Goal: Task Accomplishment & Management: Manage account settings

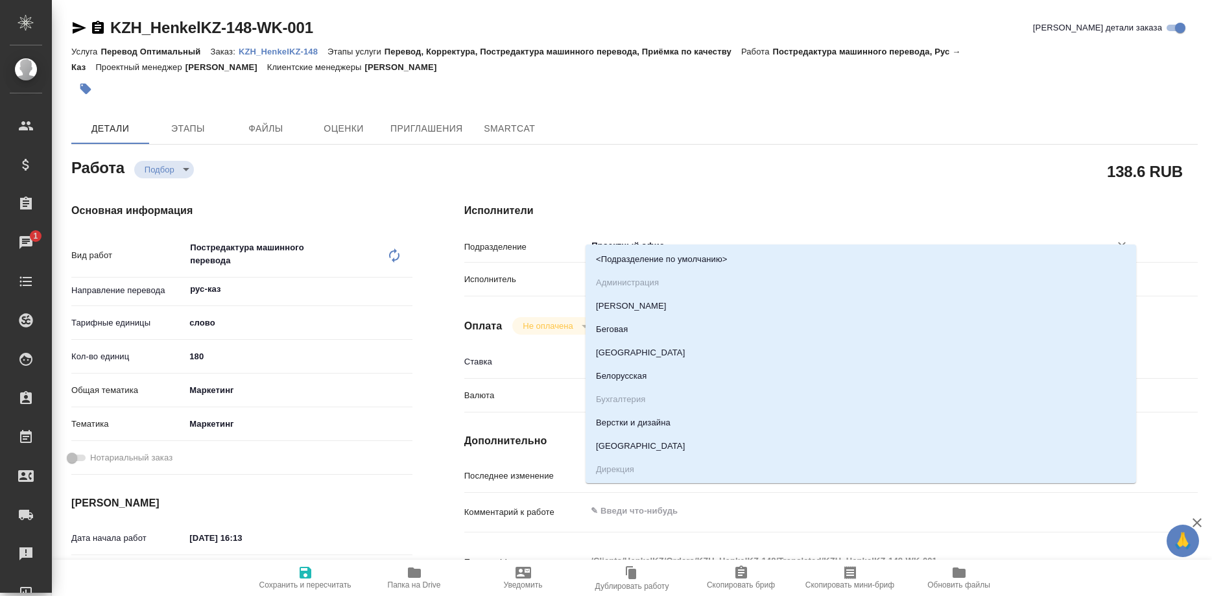
click at [665, 238] on input "Проектный офис" at bounding box center [839, 246] width 499 height 16
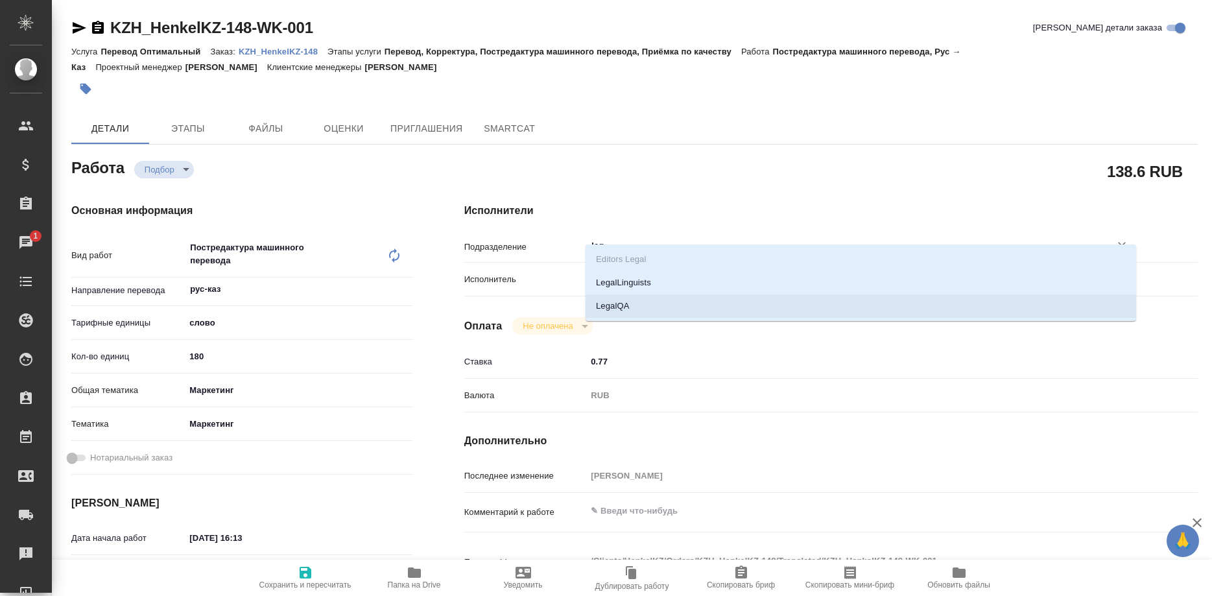
click at [611, 304] on li "LegalQA" at bounding box center [861, 305] width 551 height 23
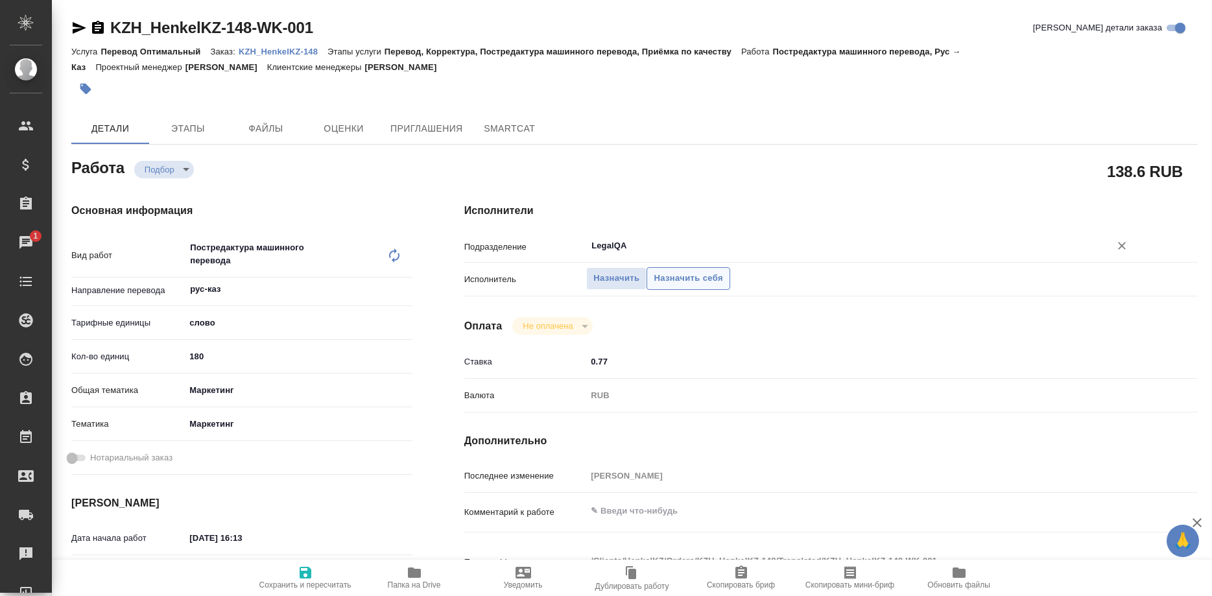
type input "LegalQA"
click at [712, 271] on span "Назначить себя" at bounding box center [688, 278] width 69 height 15
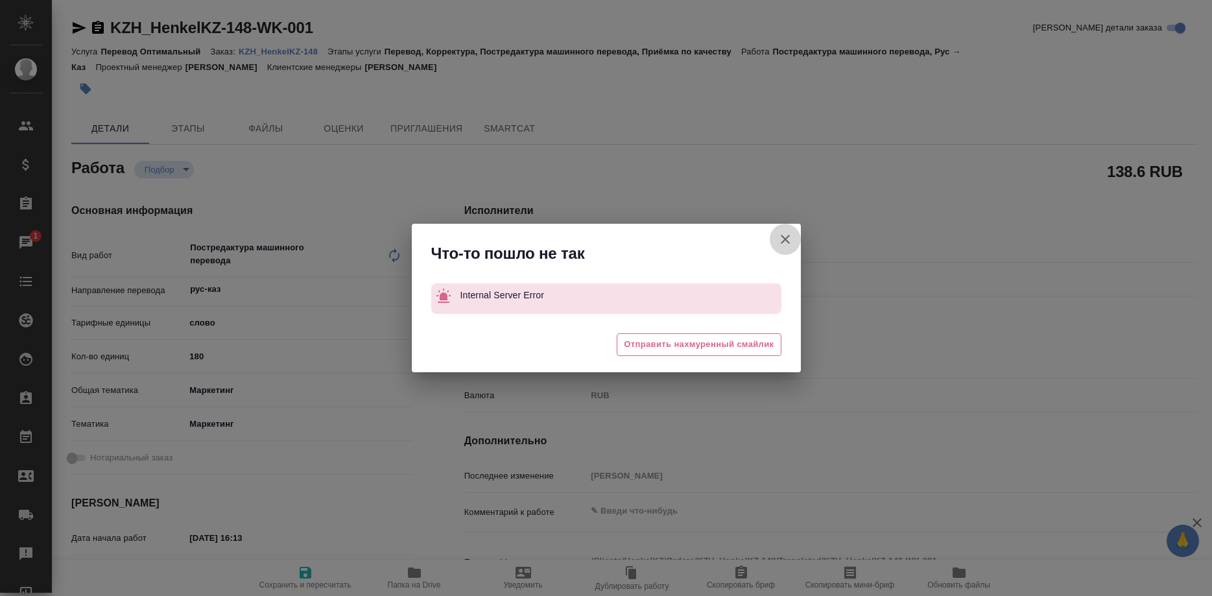
click at [776, 236] on button "[PERSON_NAME] детали заказа" at bounding box center [785, 239] width 31 height 31
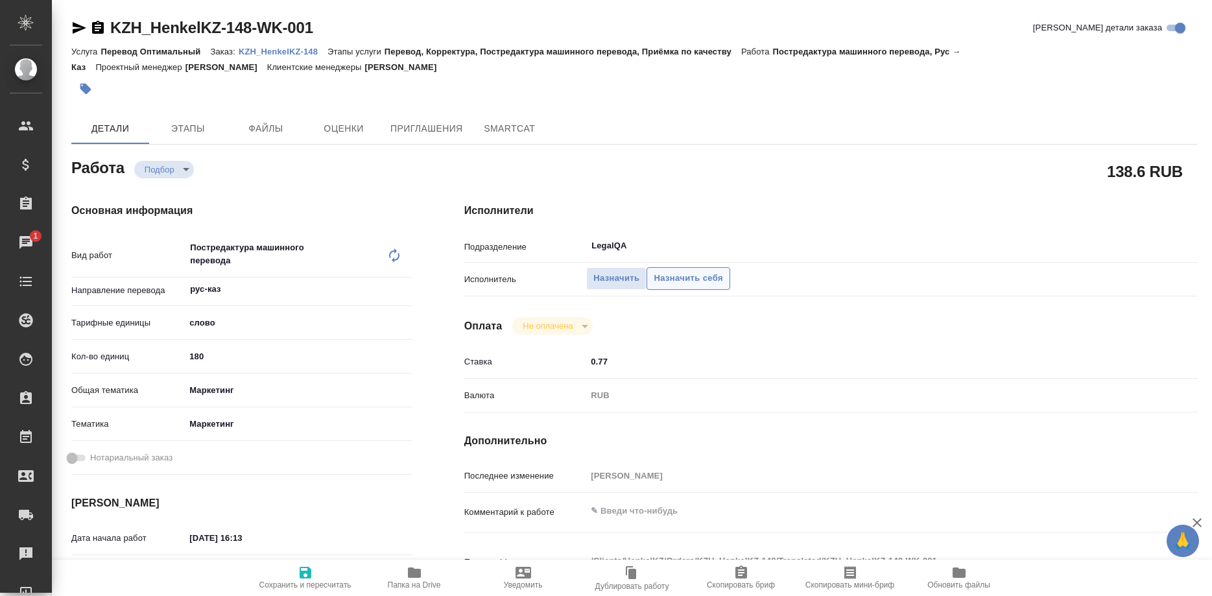
click at [695, 267] on button "Назначить себя" at bounding box center [688, 278] width 83 height 23
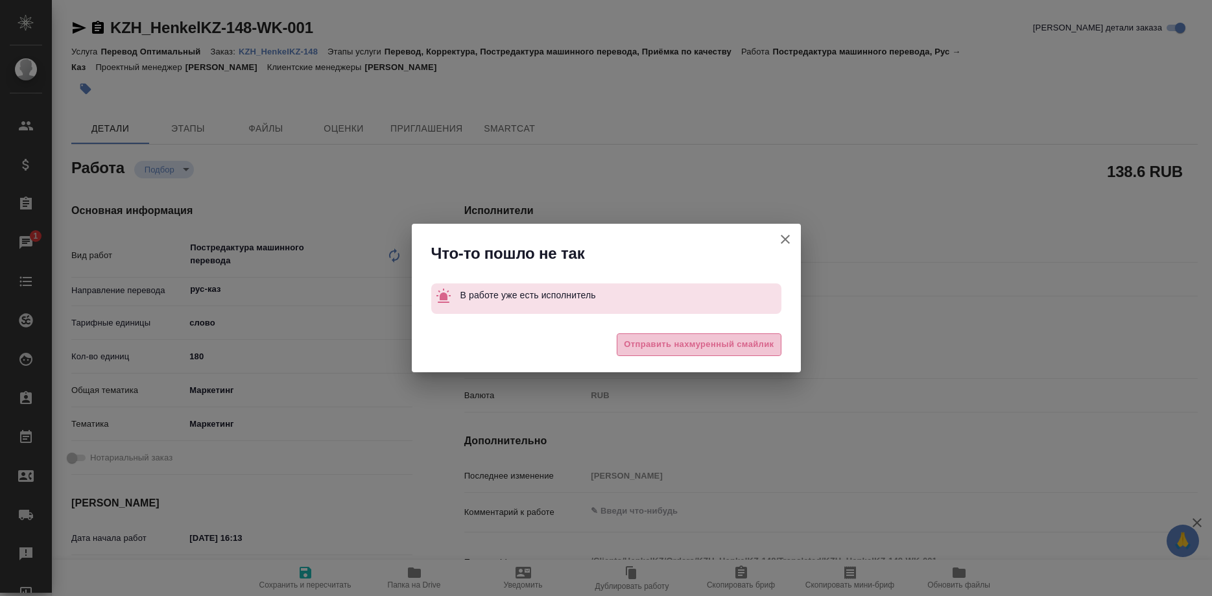
click at [671, 339] on span "Отправить нахмуренный смайлик" at bounding box center [699, 344] width 150 height 15
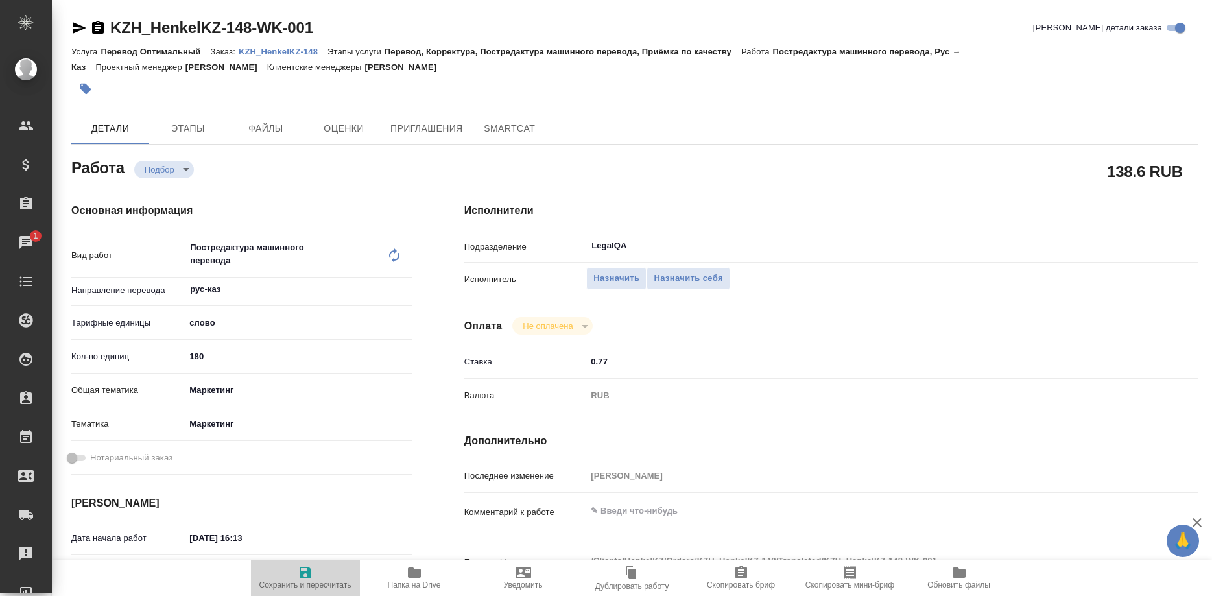
click at [302, 576] on icon "button" at bounding box center [306, 573] width 12 height 12
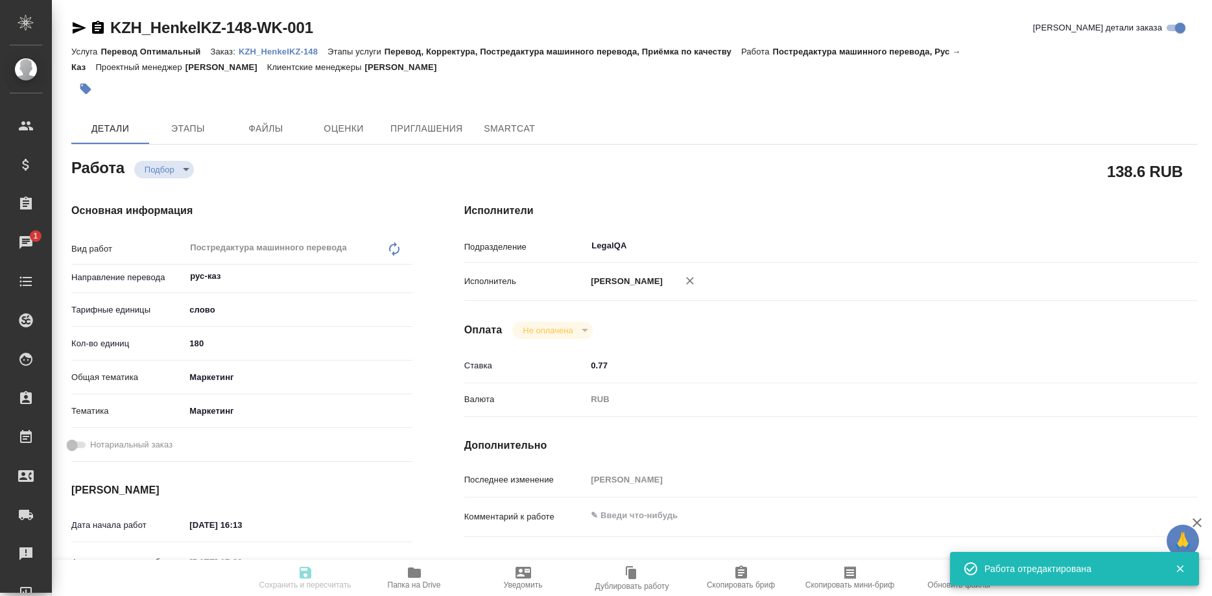
type input "recruiting"
type input "рус-каз"
type input "5a8b1489cc6b4906c91bfd90"
type input "180"
type input "marketing"
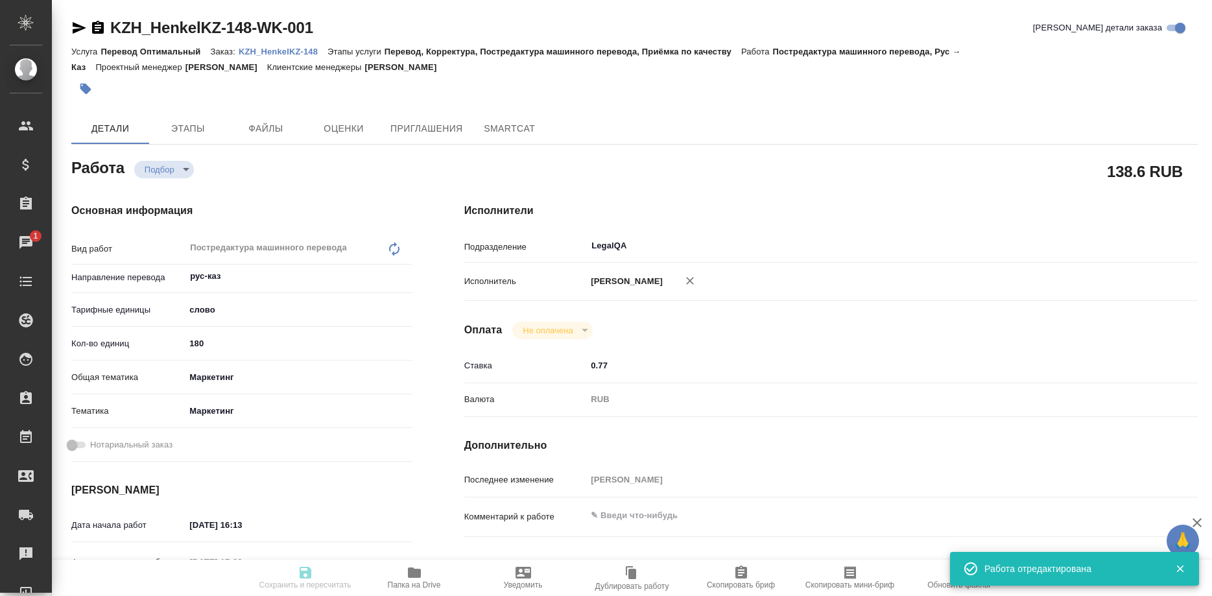
type input "5a8b8b956a9677013d343d63"
type input "21.08.2025 16:13"
type input "21.08.2025 17:28"
type input "22.08.2025 10:00"
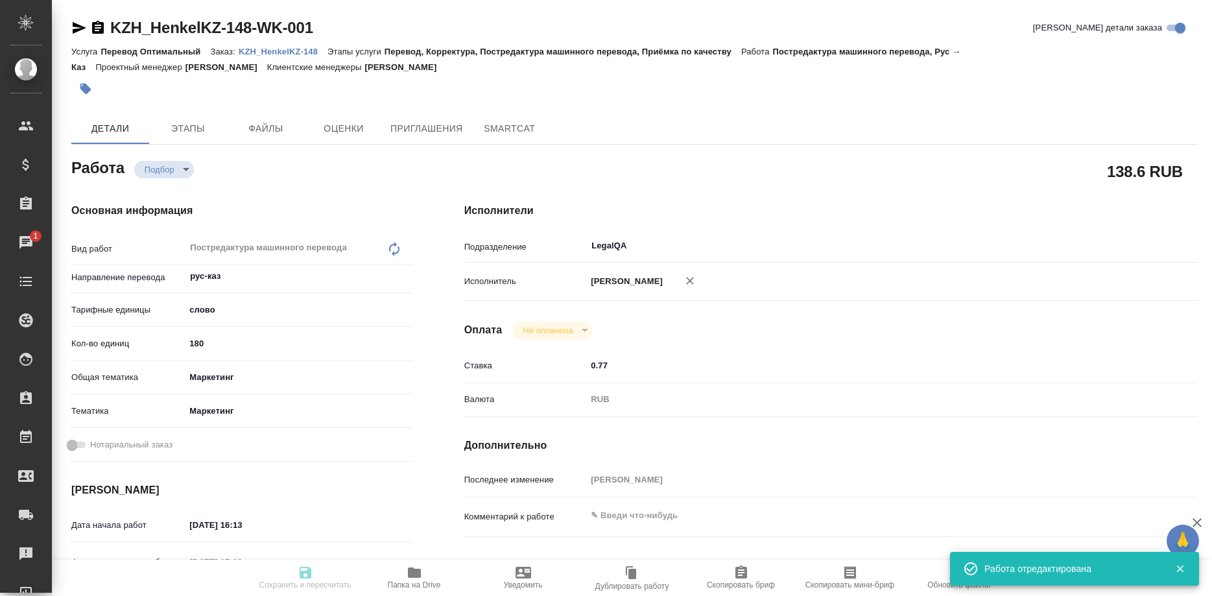
type input "LegalQA"
type input "notPayed"
type input "0.77"
type input "RUB"
type input "[PERSON_NAME]"
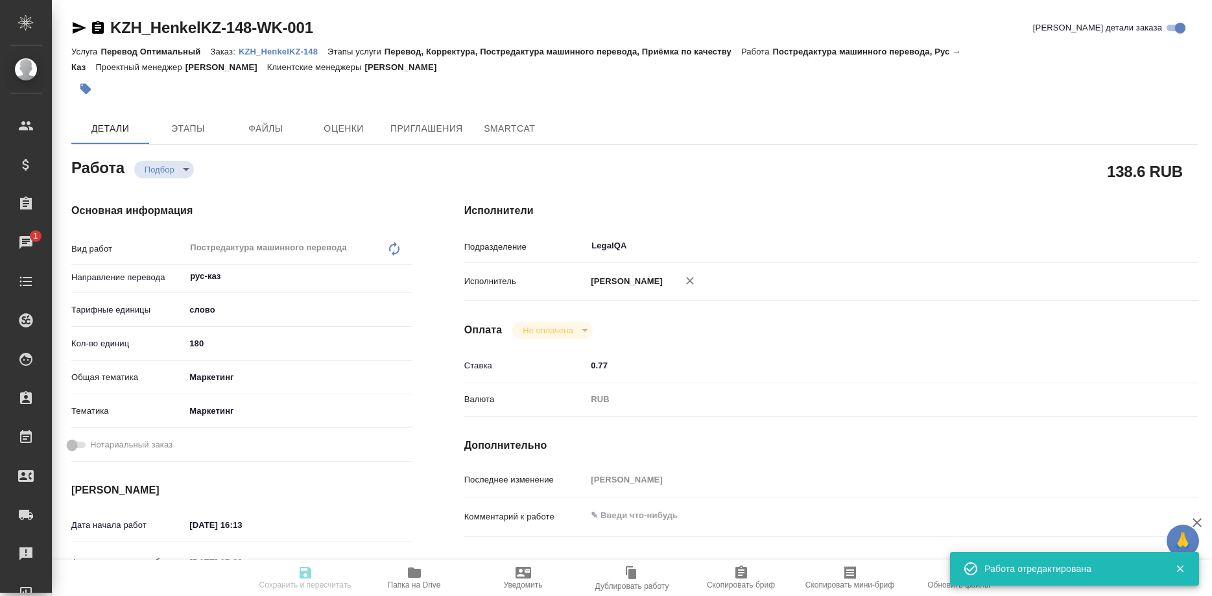
type input "KZH_HenkelKZ-148"
type input "-"
type input "Перевод Оптимальный"
type input "Перевод, Корректура, Постредактура машинного перевода, Приёмка по качеству"
type input "Кошербаева Назерке"
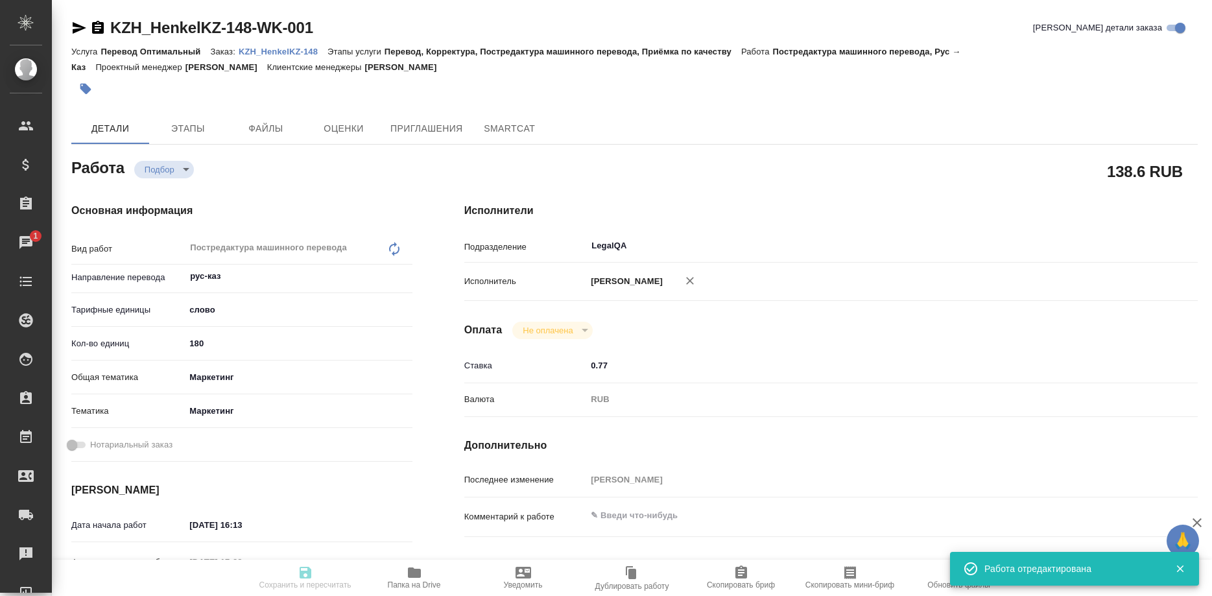
type input "/Clients/HenkelKZ/Orders/KZH_HenkelKZ-148"
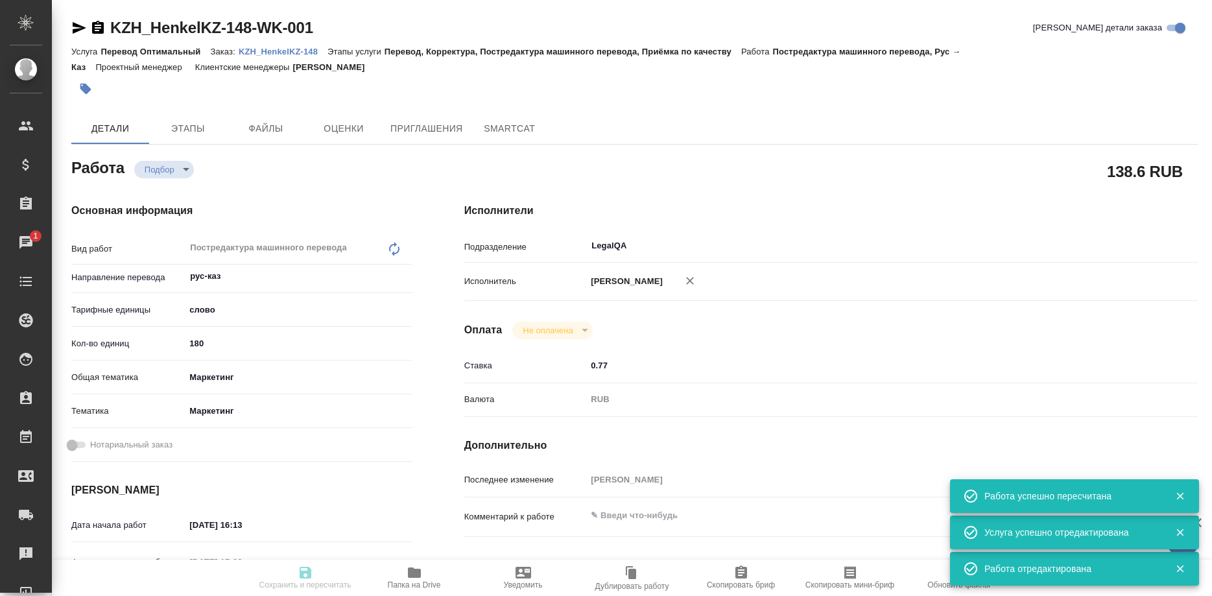
type input "recruiting"
type input "рус-каз"
type input "5a8b1489cc6b4906c91bfd90"
type input "180"
type input "marketing"
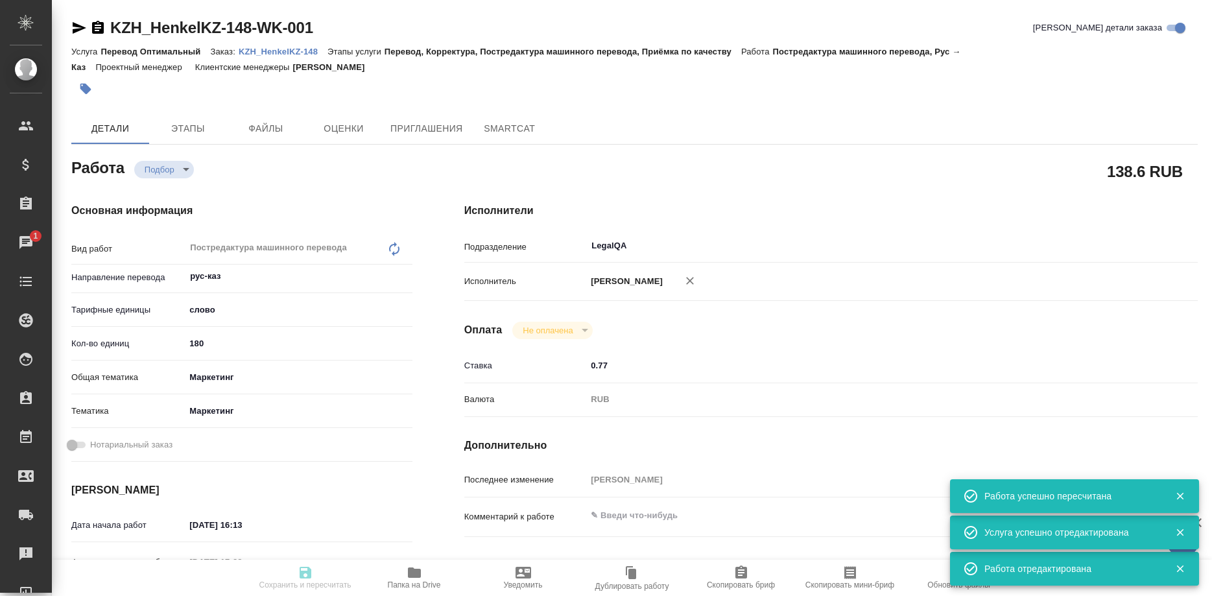
type input "5a8b8b956a9677013d343d63"
type input "21.08.2025 16:13"
type input "21.08.2025 17:28"
type input "22.08.2025 10:00"
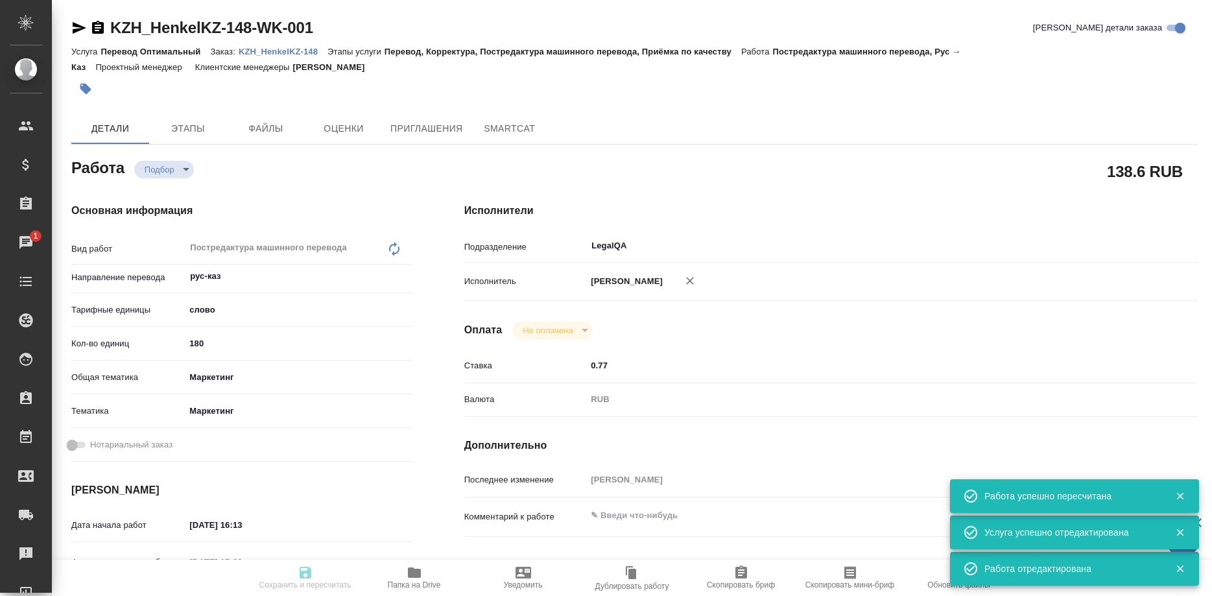
type input "LegalQA"
type input "notPayed"
type input "0.77"
type input "RUB"
type input "Ширина Сабина"
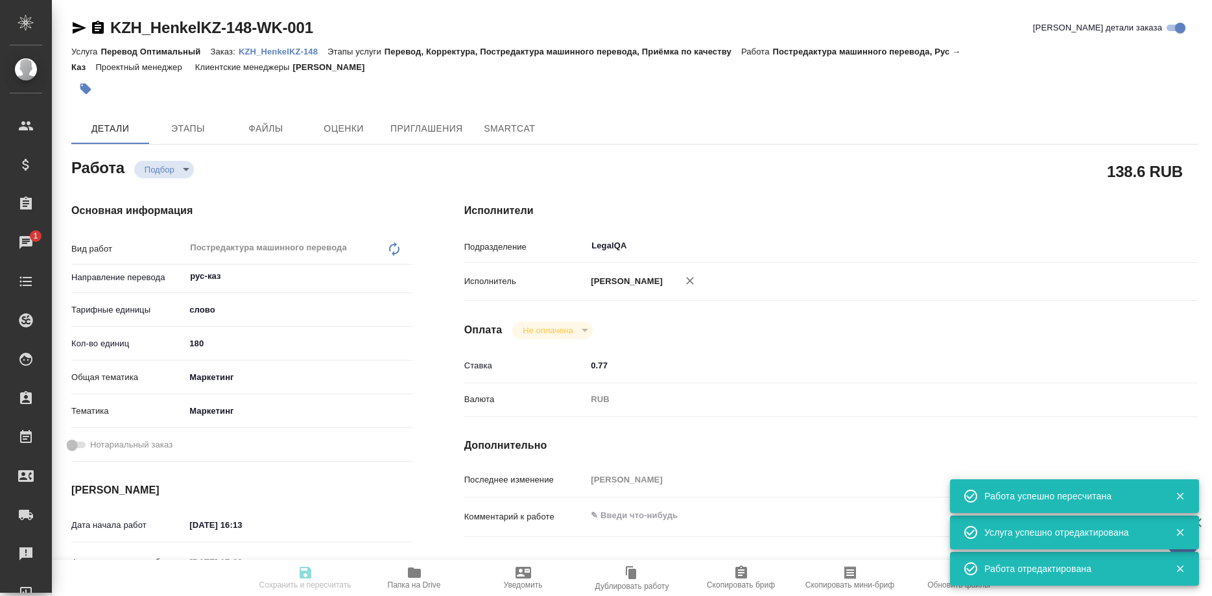
type input "KZH_HenkelKZ-148"
type input "-"
type input "Перевод Оптимальный"
type input "Перевод, Корректура, Постредактура машинного перевода, Приёмка по качеству"
type input "Кошербаева Назерке"
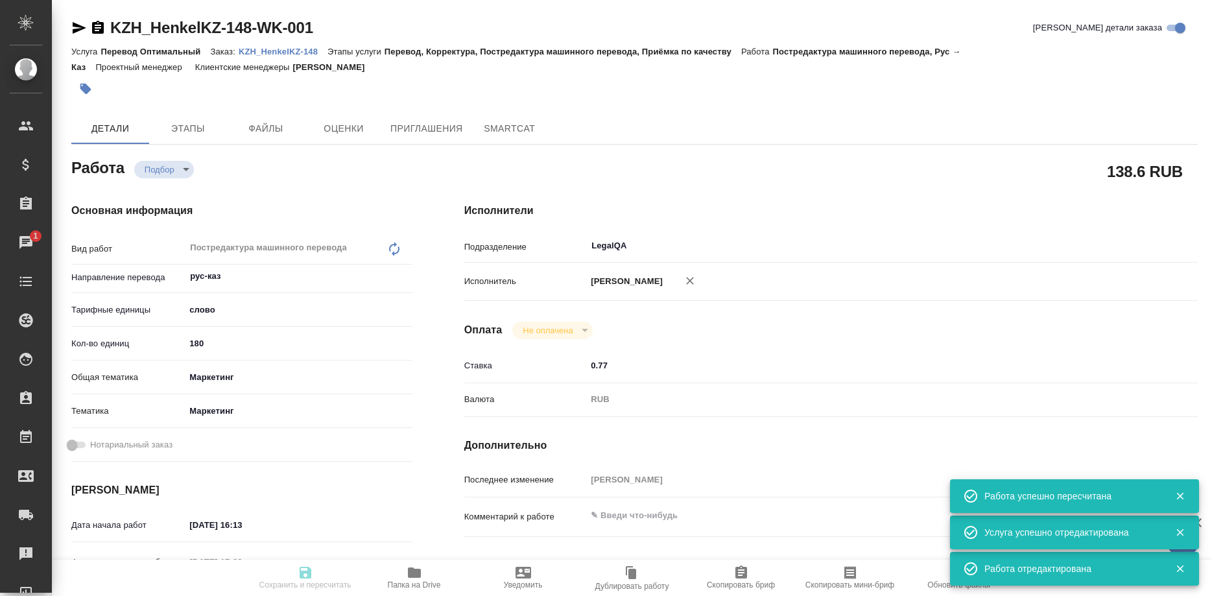
type input "/Clients/HenkelKZ/Orders/KZH_HenkelKZ-148"
click at [278, 47] on p "KZH_HenkelKZ-148" at bounding box center [283, 52] width 89 height 10
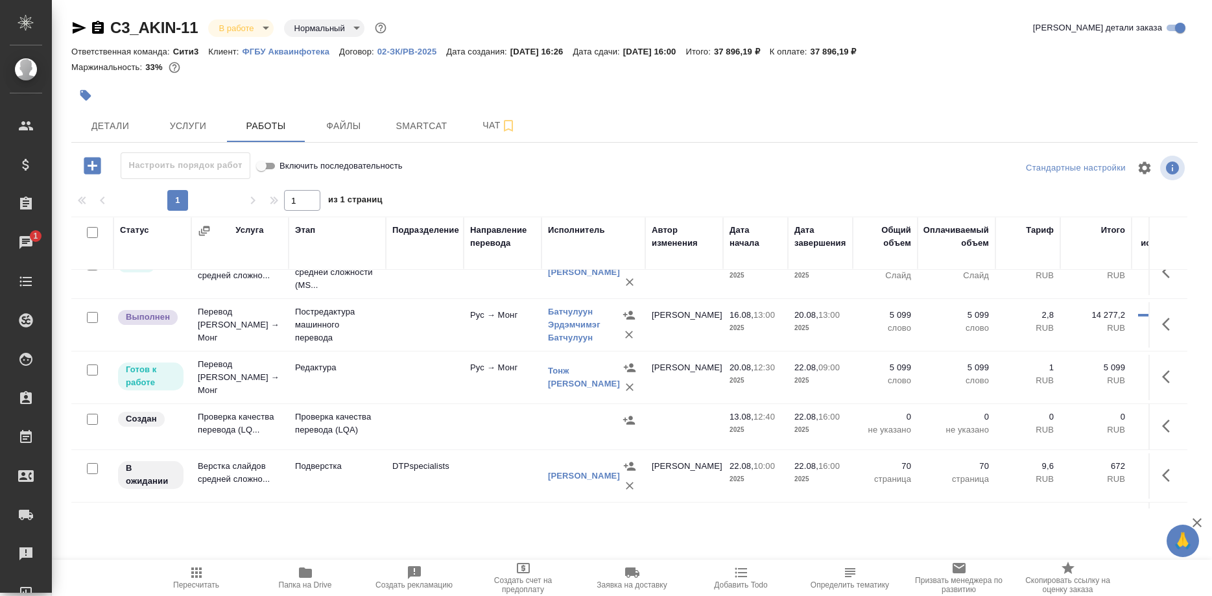
scroll to position [132, 0]
click at [409, 123] on span "Smartcat" at bounding box center [421, 126] width 62 height 16
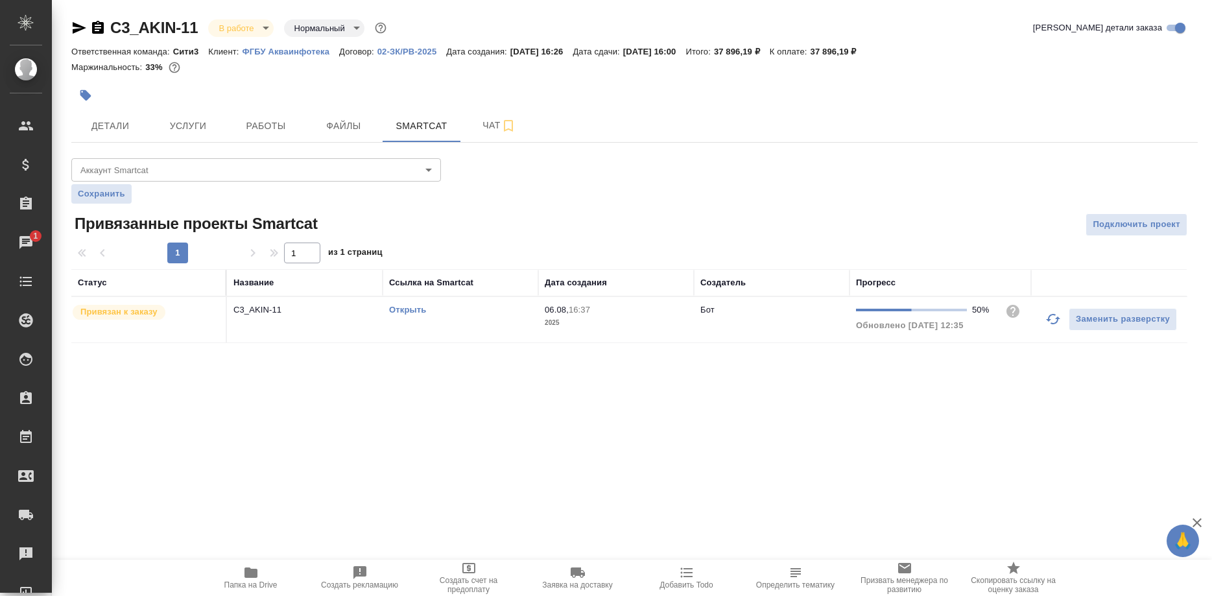
click at [397, 309] on link "Открыть" at bounding box center [407, 310] width 37 height 10
click at [413, 310] on link "Открыть" at bounding box center [407, 310] width 37 height 10
click at [250, 123] on span "Работы" at bounding box center [266, 126] width 62 height 16
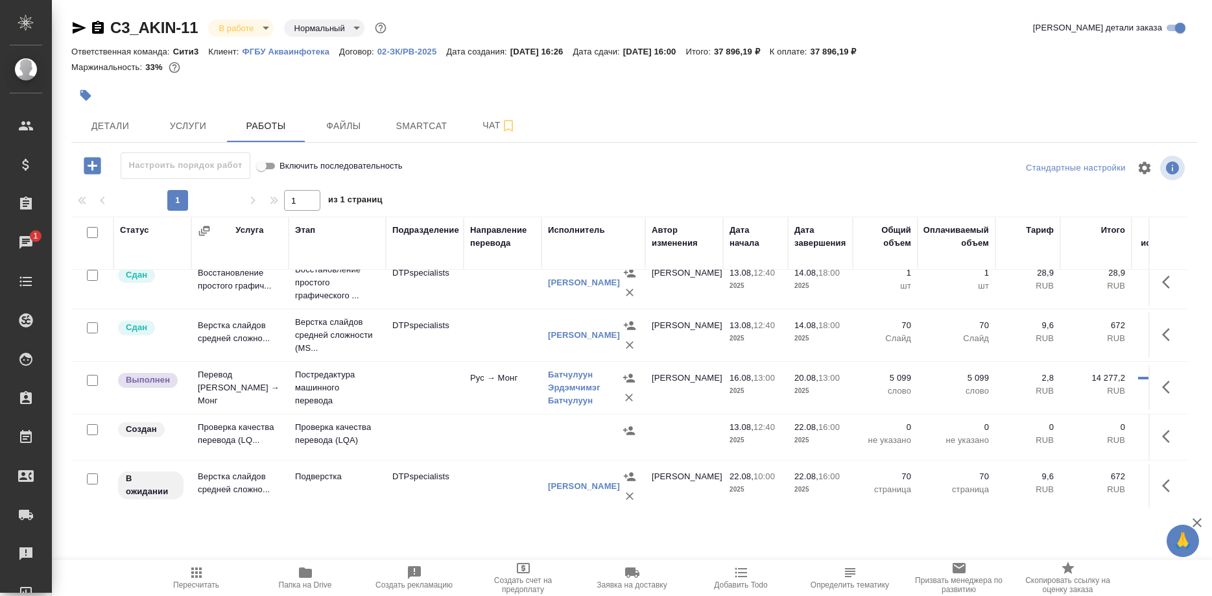
scroll to position [117, 0]
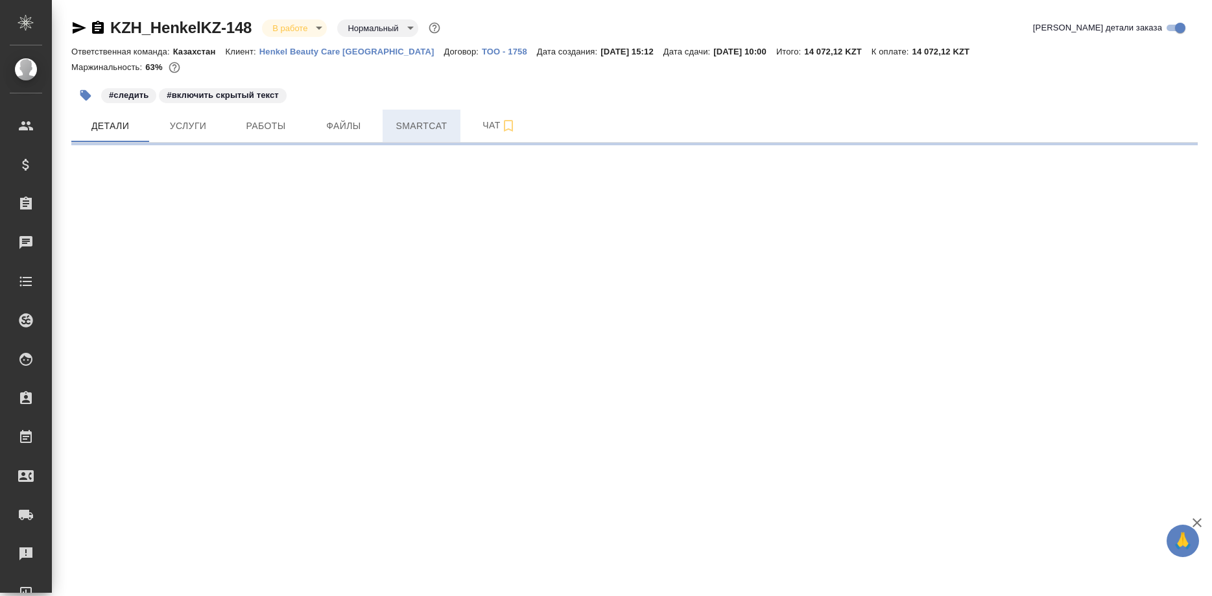
select select "RU"
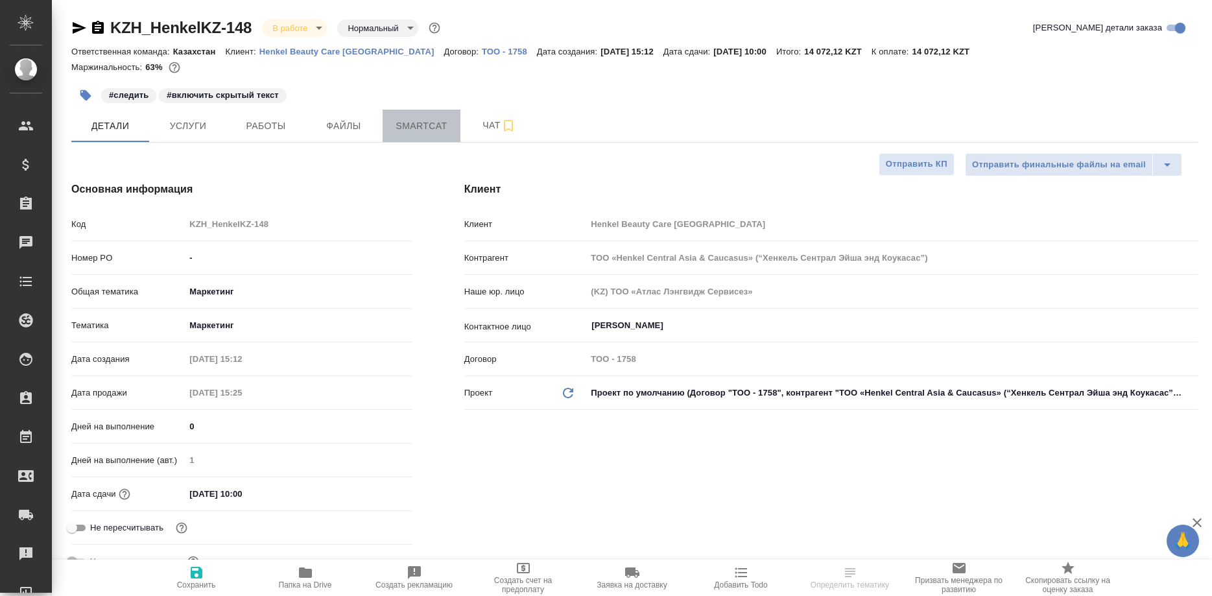
click at [390, 127] on button "Smartcat" at bounding box center [422, 126] width 78 height 32
type textarea "x"
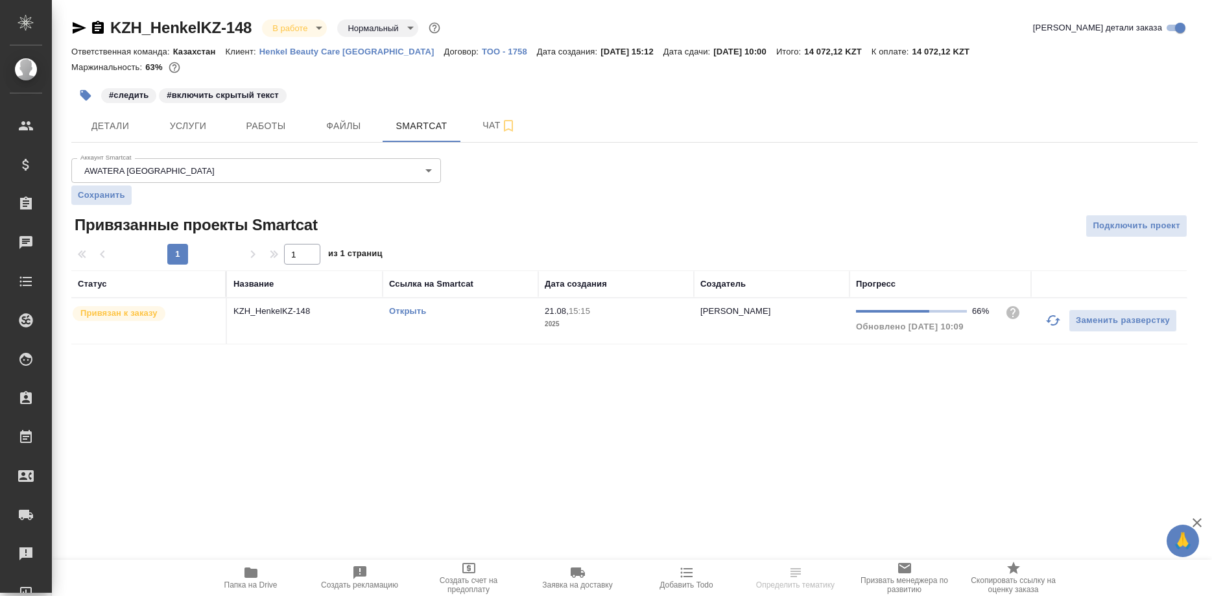
click at [399, 313] on link "Открыть" at bounding box center [407, 311] width 37 height 10
click at [112, 128] on span "Детали" at bounding box center [110, 126] width 62 height 16
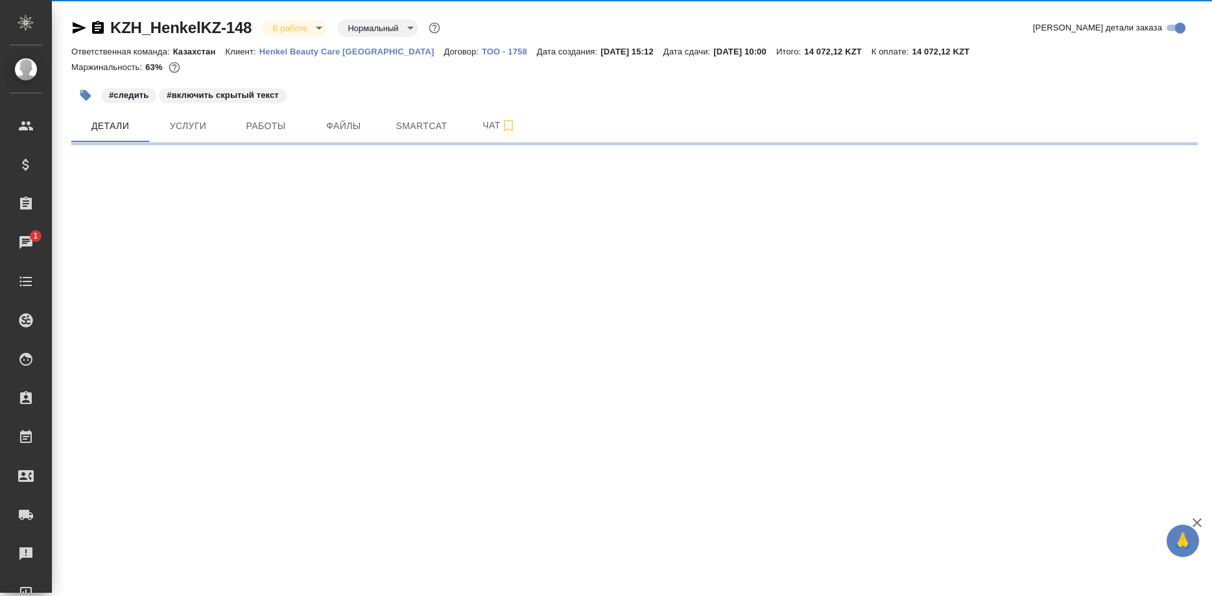
select select "RU"
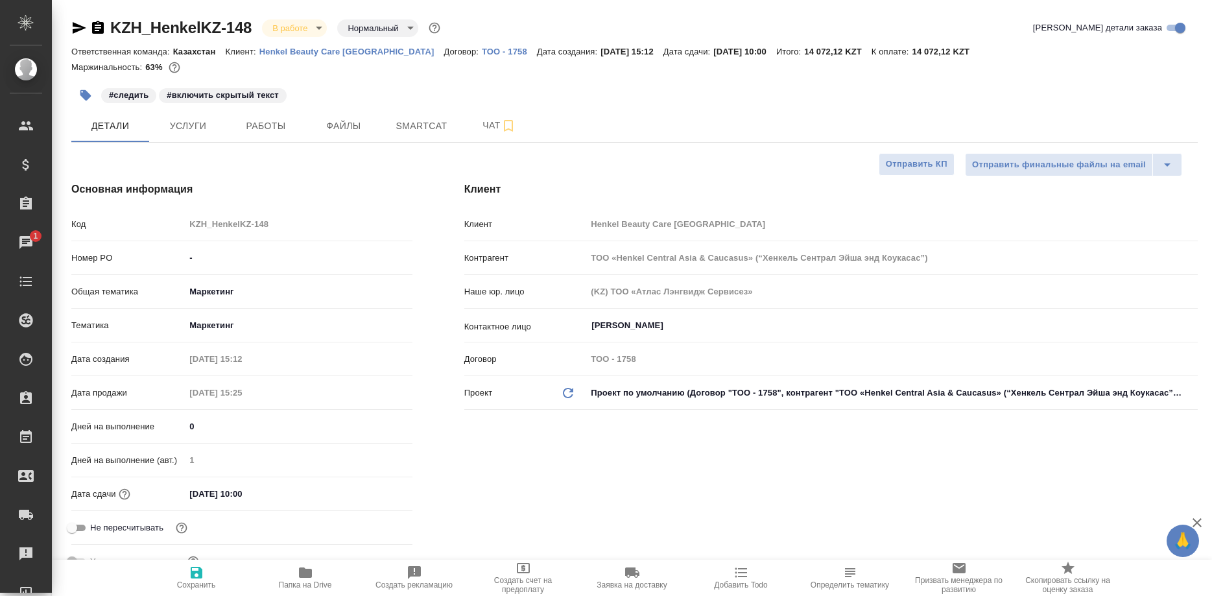
type textarea "x"
type input "[PERSON_NAME]"
type input "Журавлев Денис"
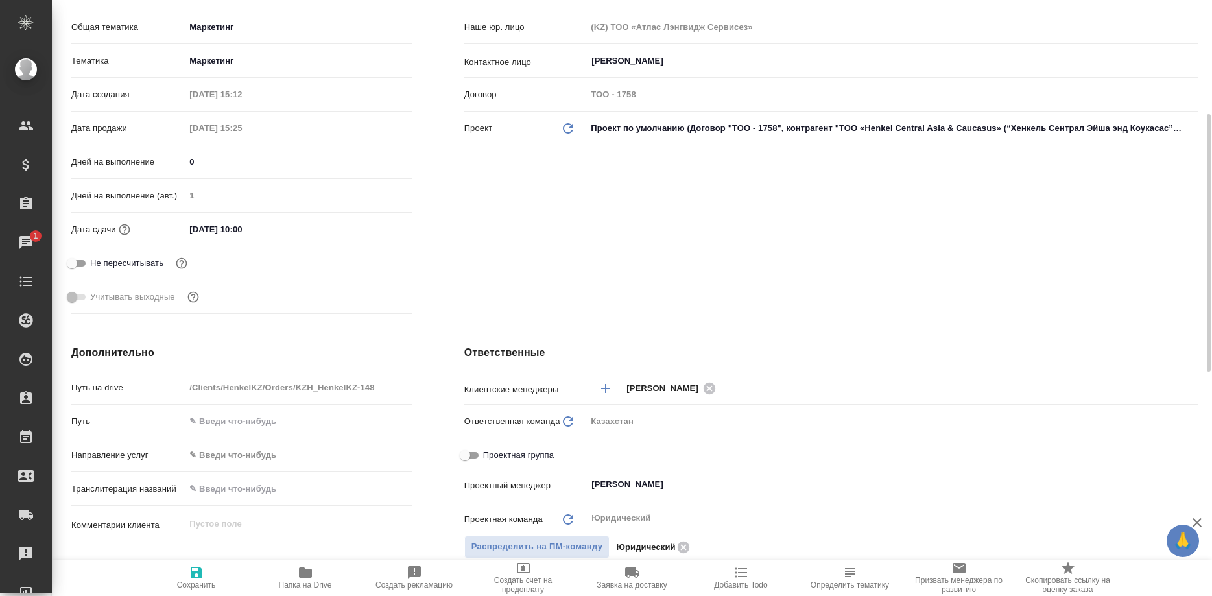
scroll to position [529, 0]
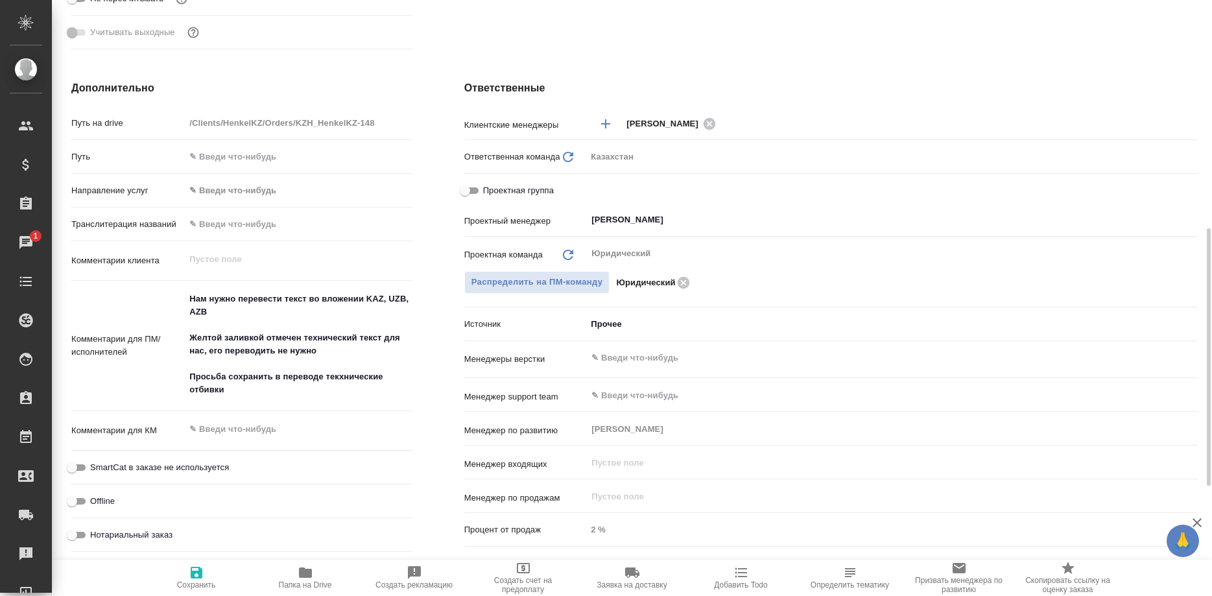
type textarea "x"
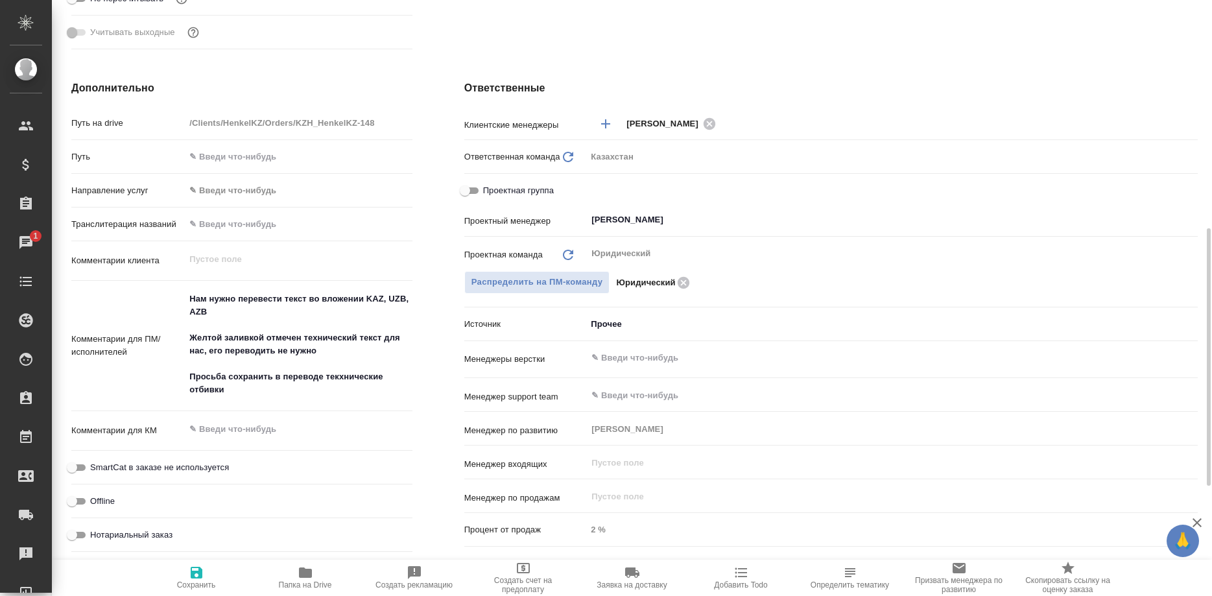
type textarea "x"
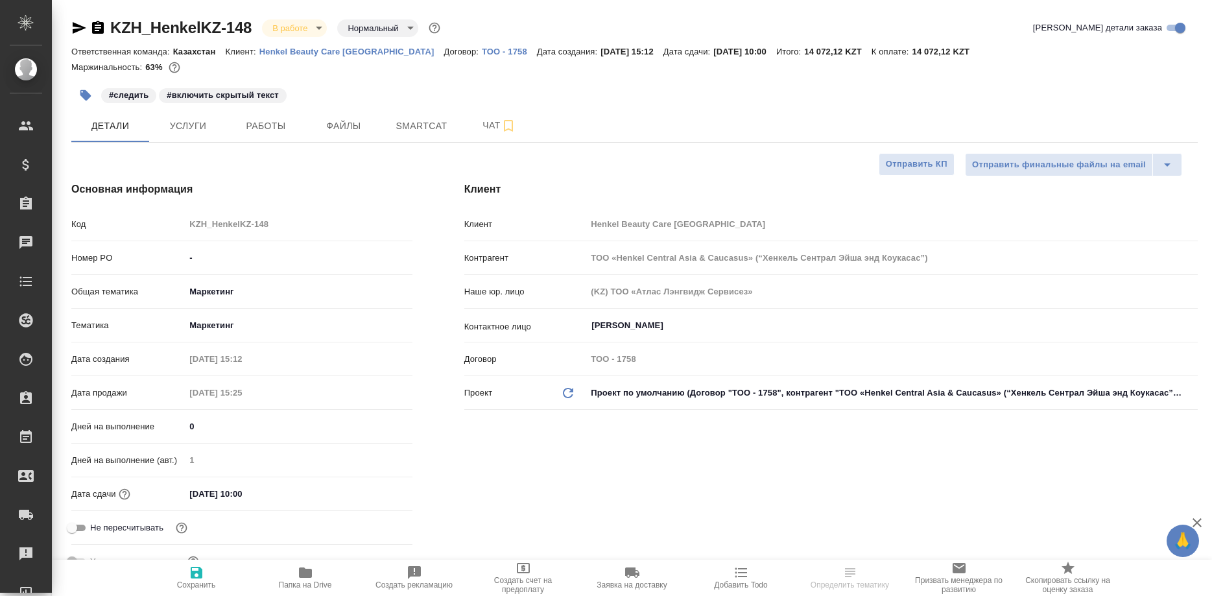
select select "RU"
type textarea "x"
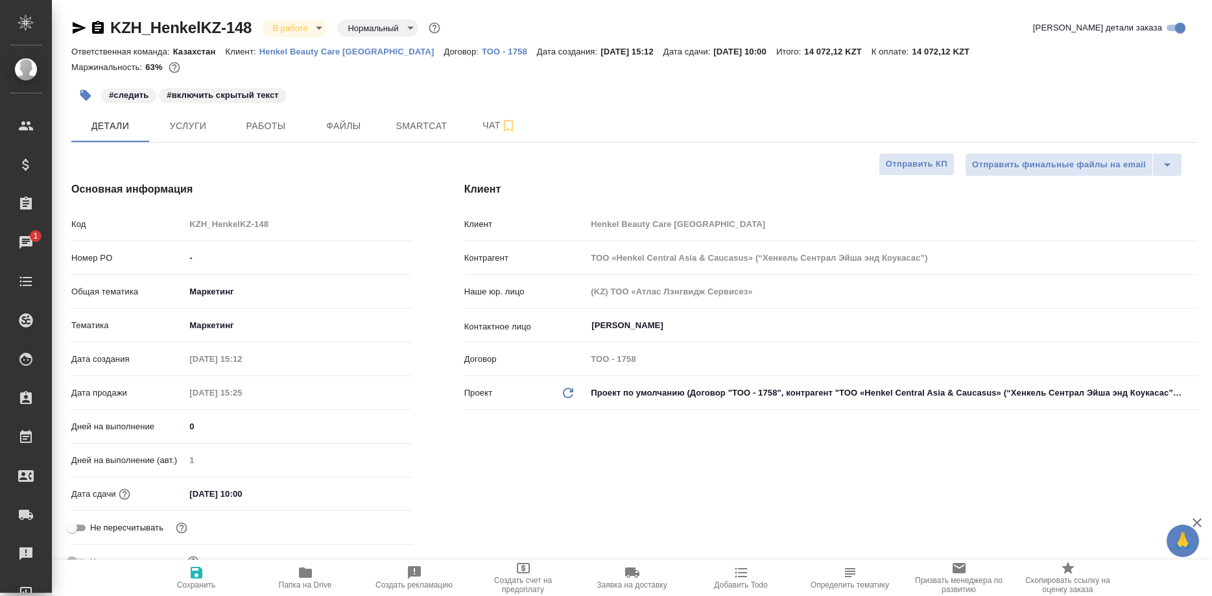
type textarea "x"
click at [253, 130] on span "Работы" at bounding box center [266, 126] width 62 height 16
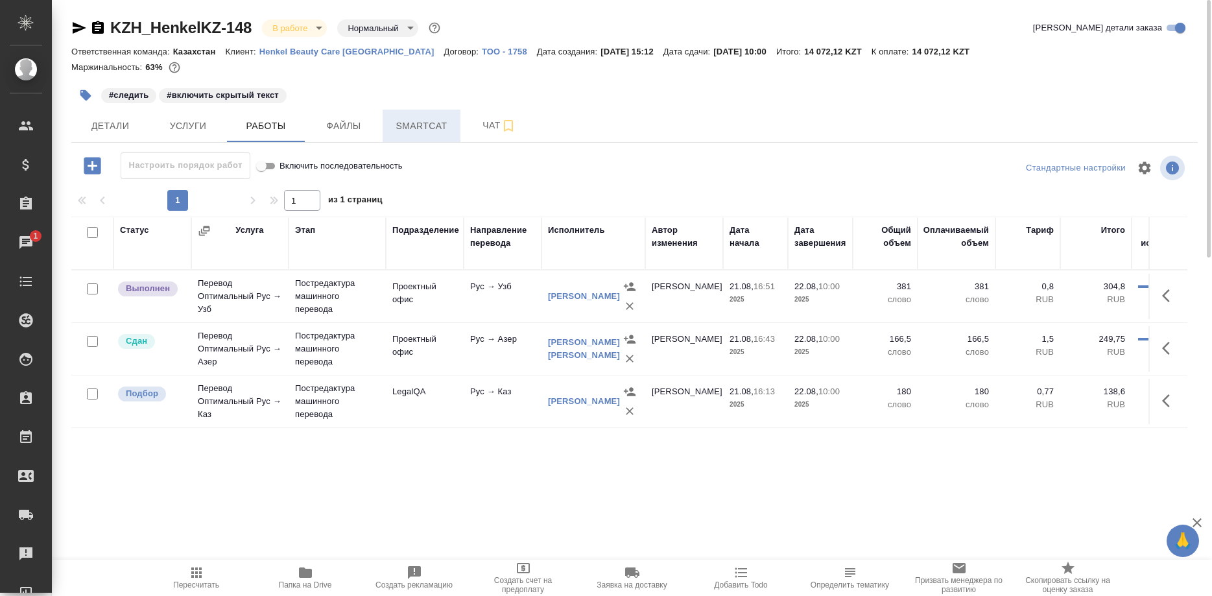
click at [407, 130] on span "Smartcat" at bounding box center [421, 126] width 62 height 16
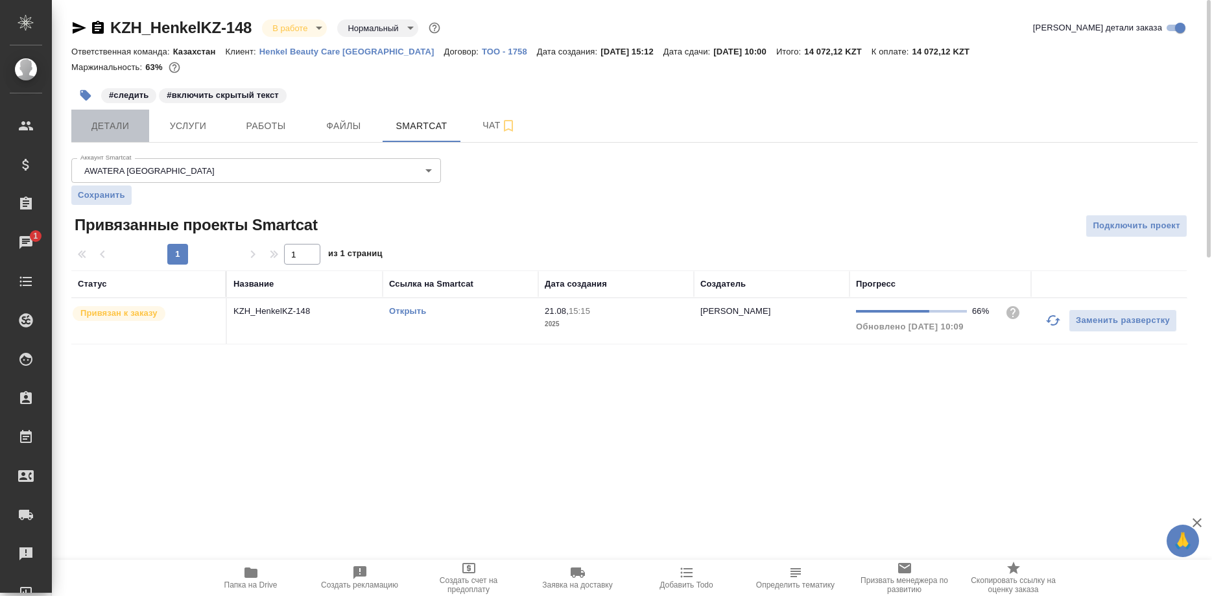
click at [105, 120] on span "Детали" at bounding box center [110, 126] width 62 height 16
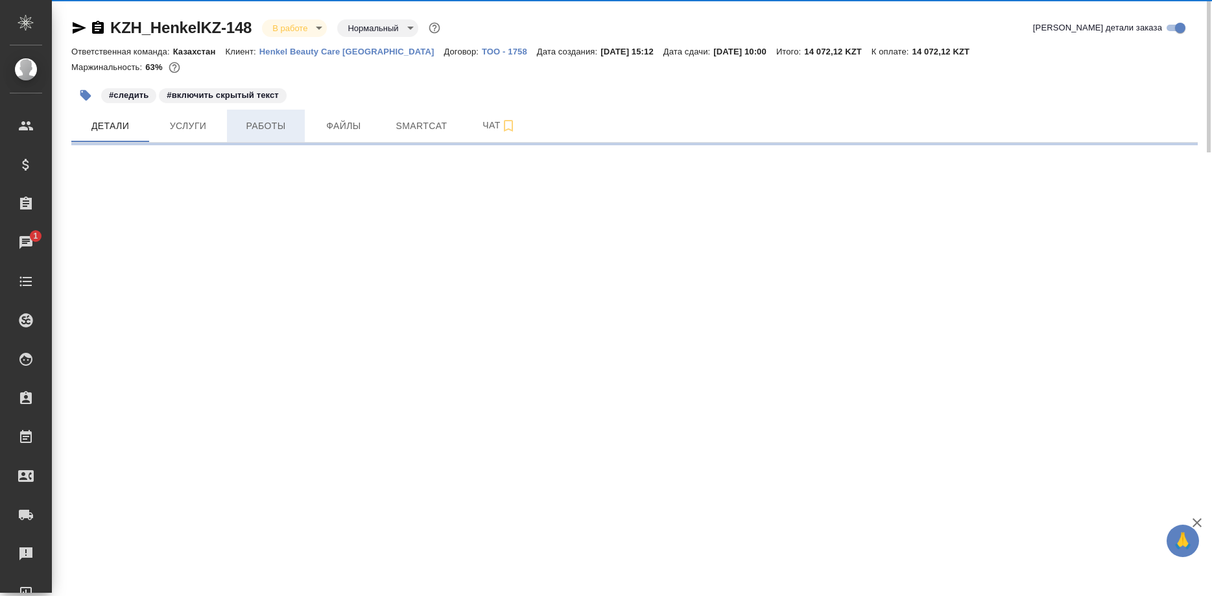
click at [259, 130] on span "Работы" at bounding box center [266, 126] width 62 height 16
select select "RU"
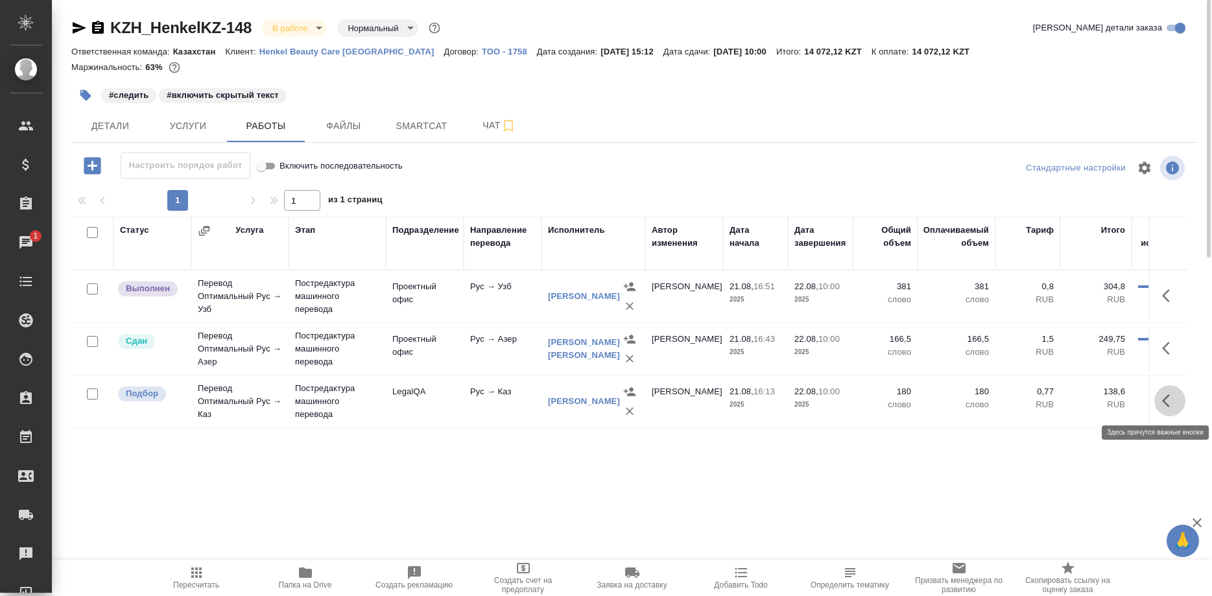
click at [1164, 400] on icon "button" at bounding box center [1166, 400] width 8 height 13
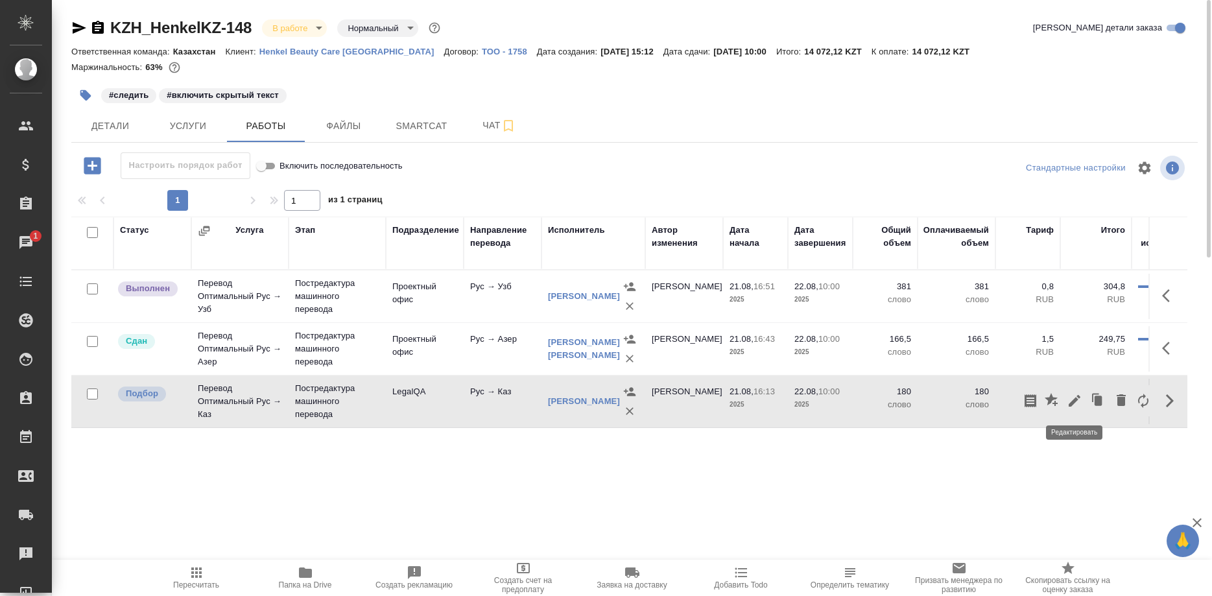
click at [1073, 400] on icon "button" at bounding box center [1075, 401] width 16 height 16
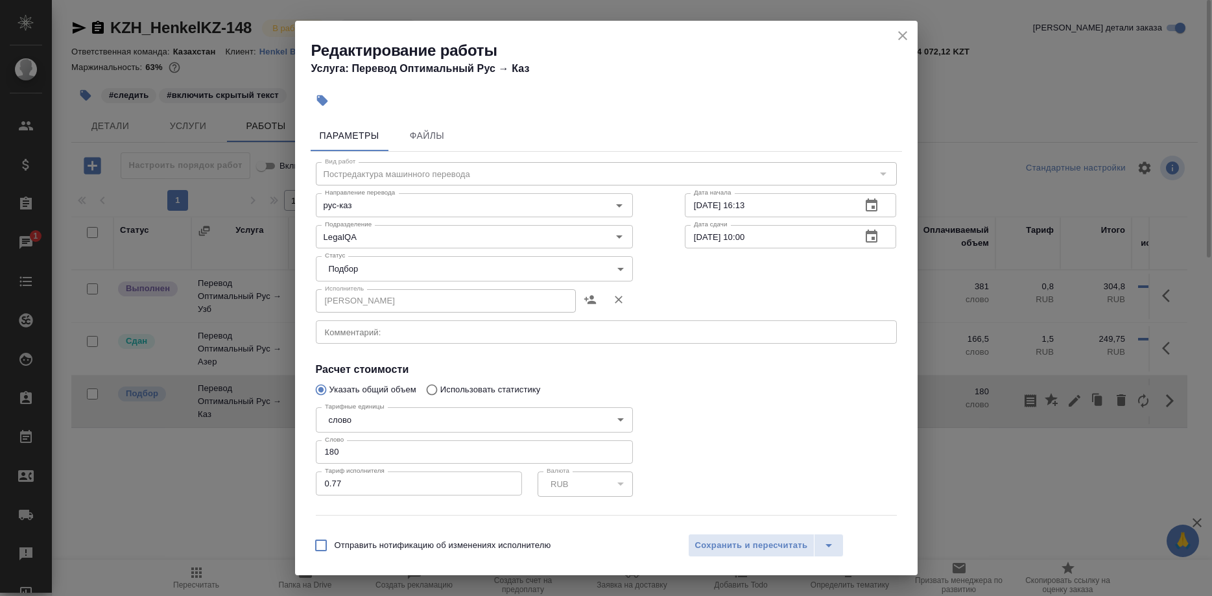
click at [396, 266] on body "🙏 .cls-1 fill:#fff; AWATERA Shirina Sabina Клиенты Спецификации Заказы 1 Чаты T…" at bounding box center [606, 298] width 1212 height 596
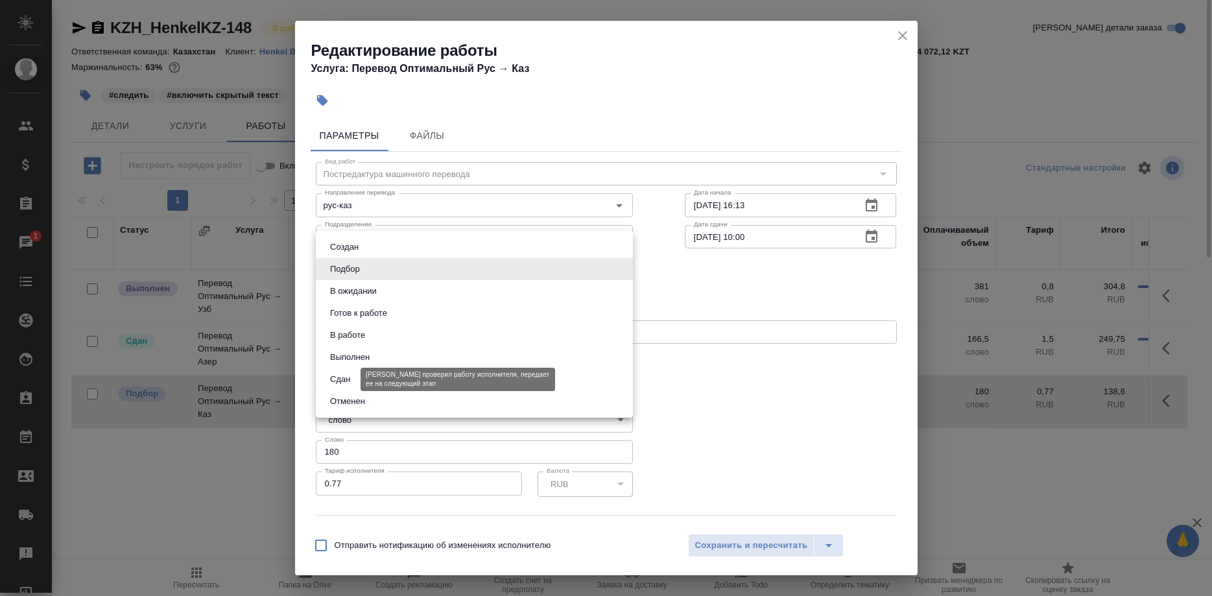
click at [348, 383] on button "Сдан" at bounding box center [340, 379] width 28 height 14
type input "closed"
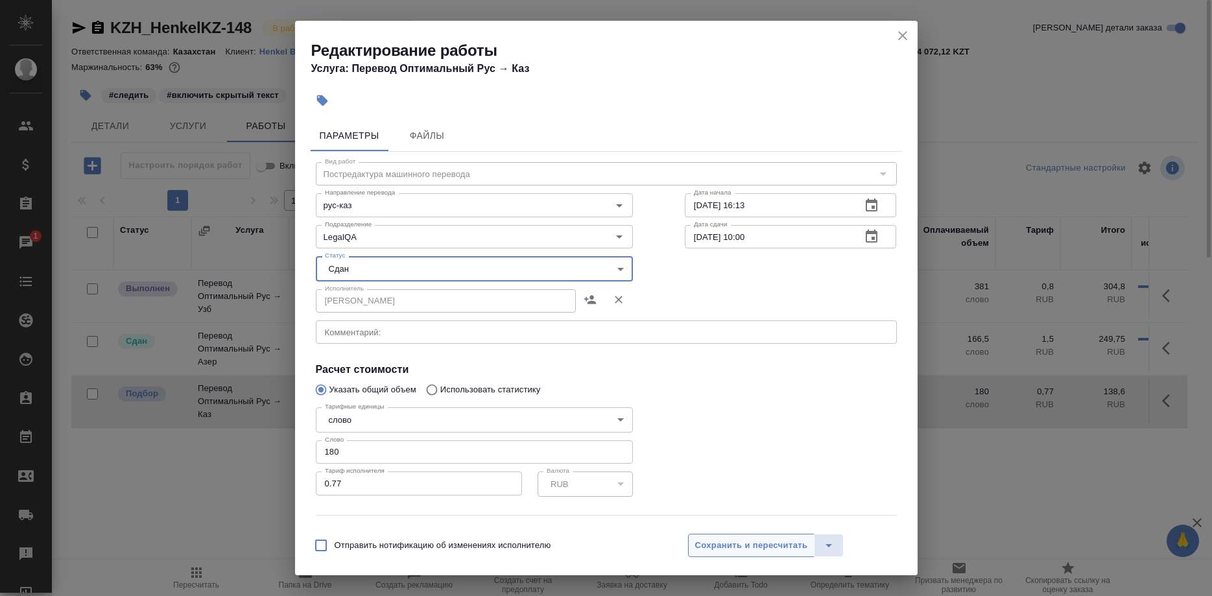
click at [703, 540] on span "Сохранить и пересчитать" at bounding box center [751, 545] width 113 height 15
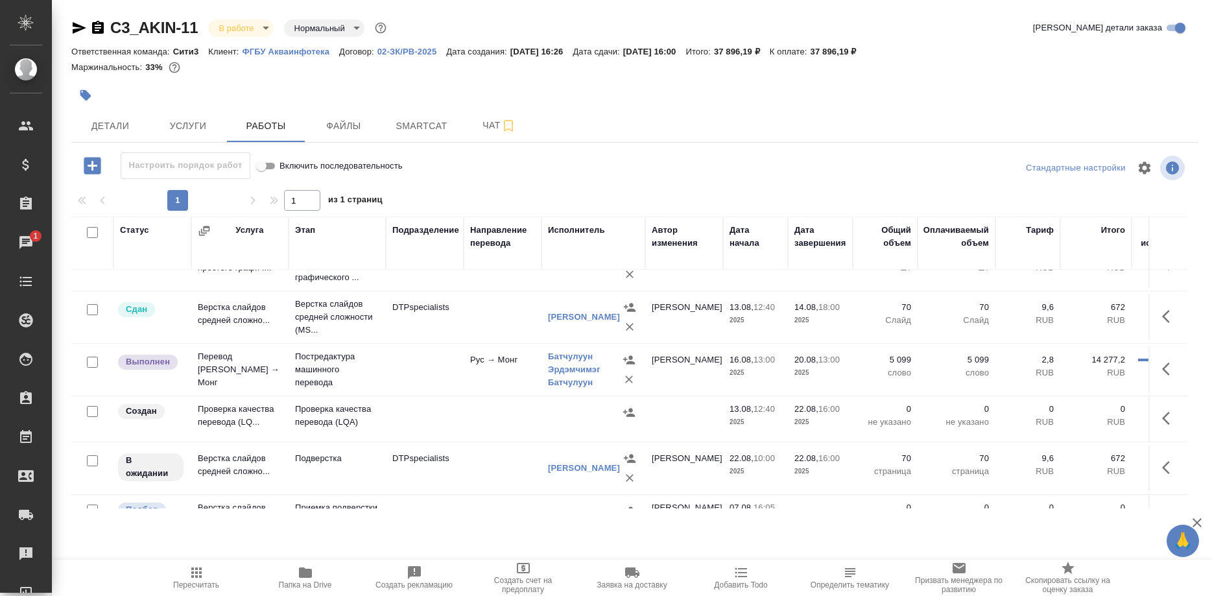
scroll to position [117, 0]
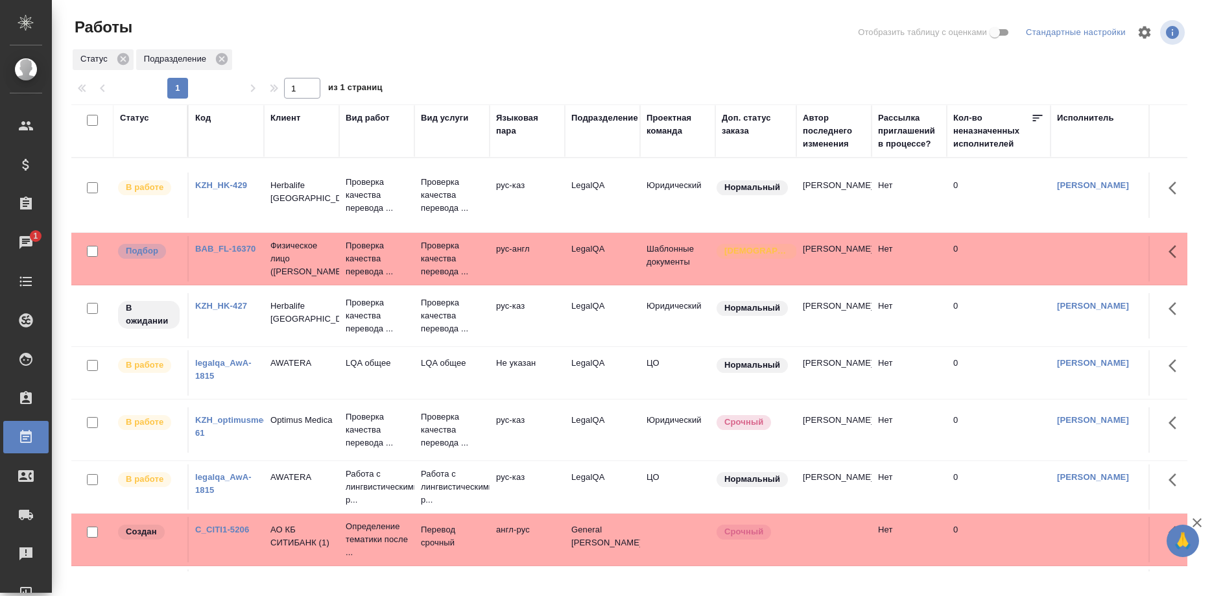
click at [221, 187] on link "KZH_HK-429" at bounding box center [221, 185] width 52 height 10
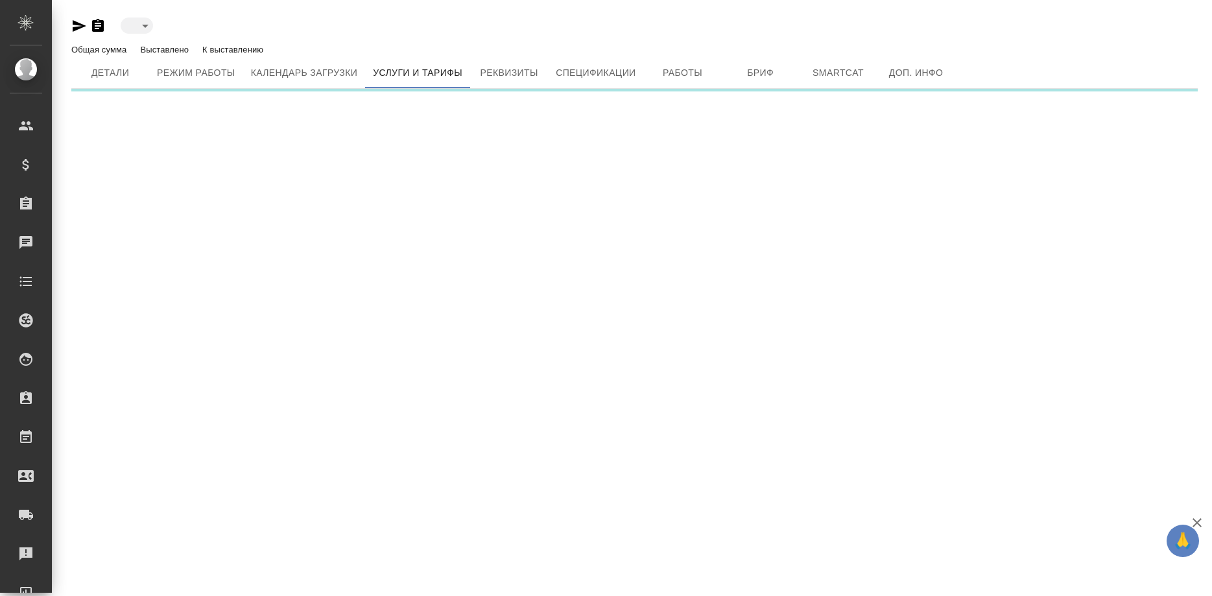
type input "active"
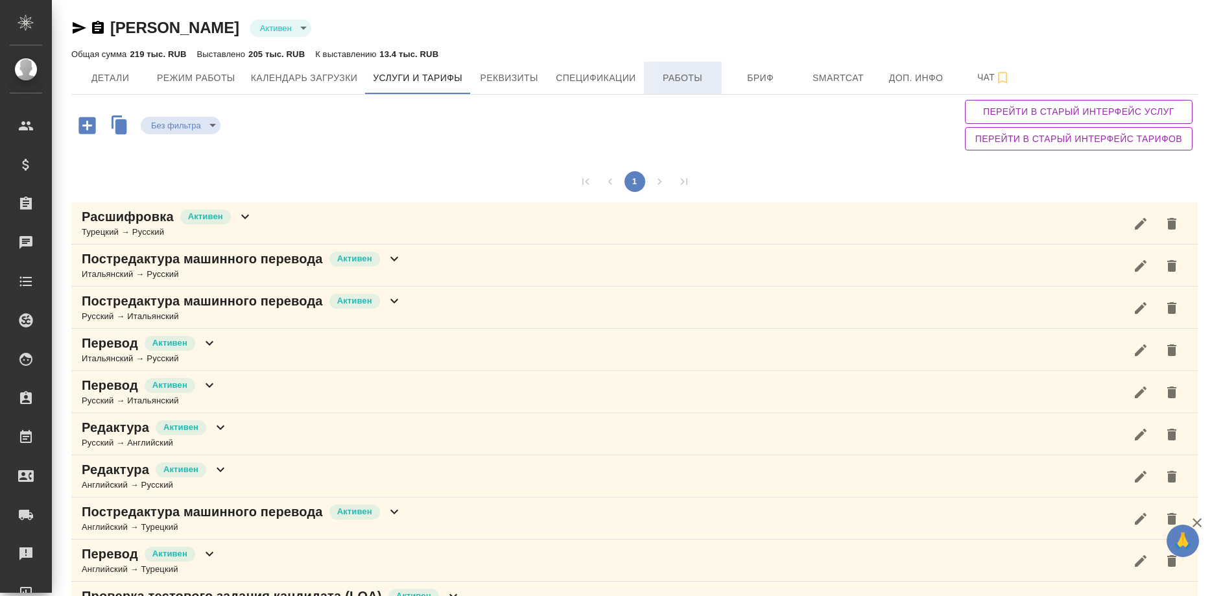
click at [658, 74] on span "Работы" at bounding box center [683, 78] width 62 height 16
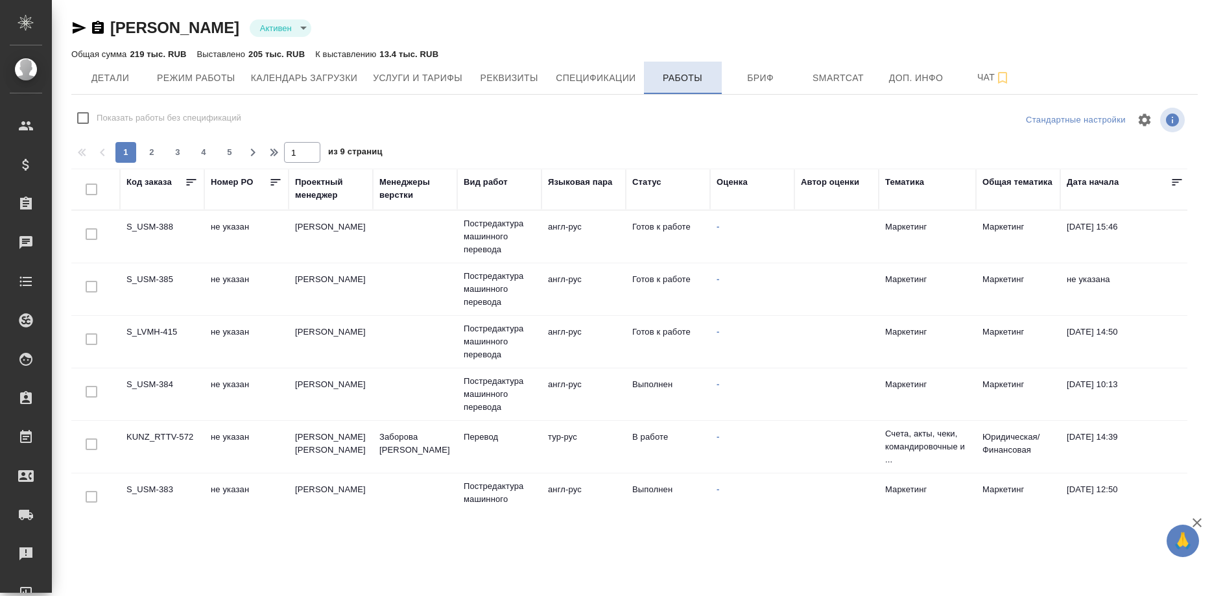
checkbox input "false"
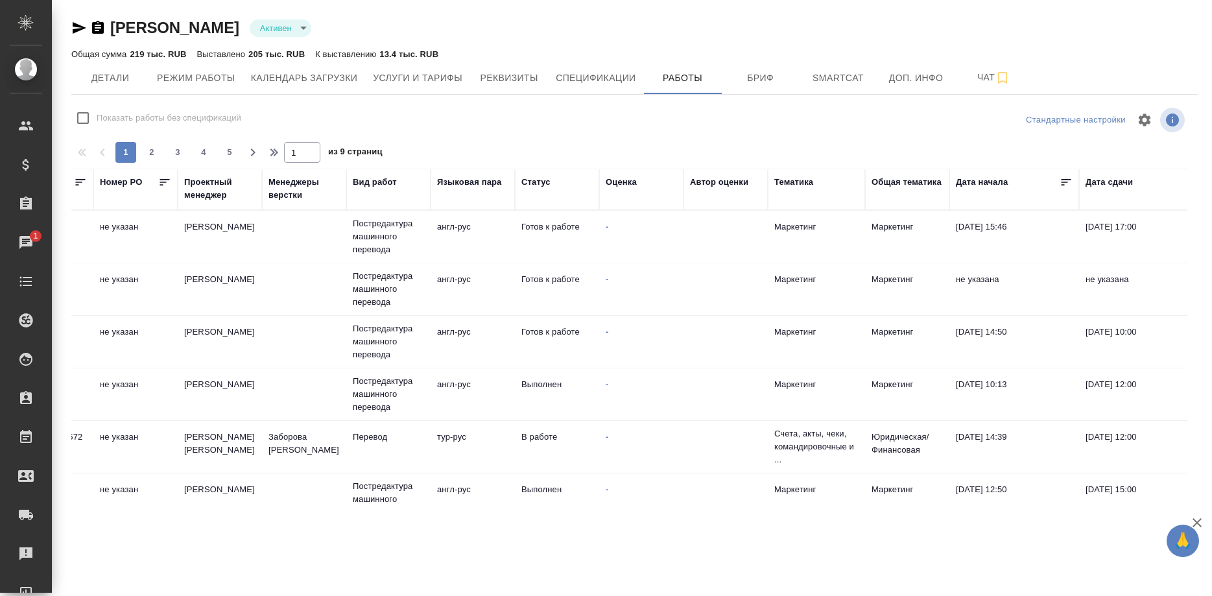
scroll to position [0, 118]
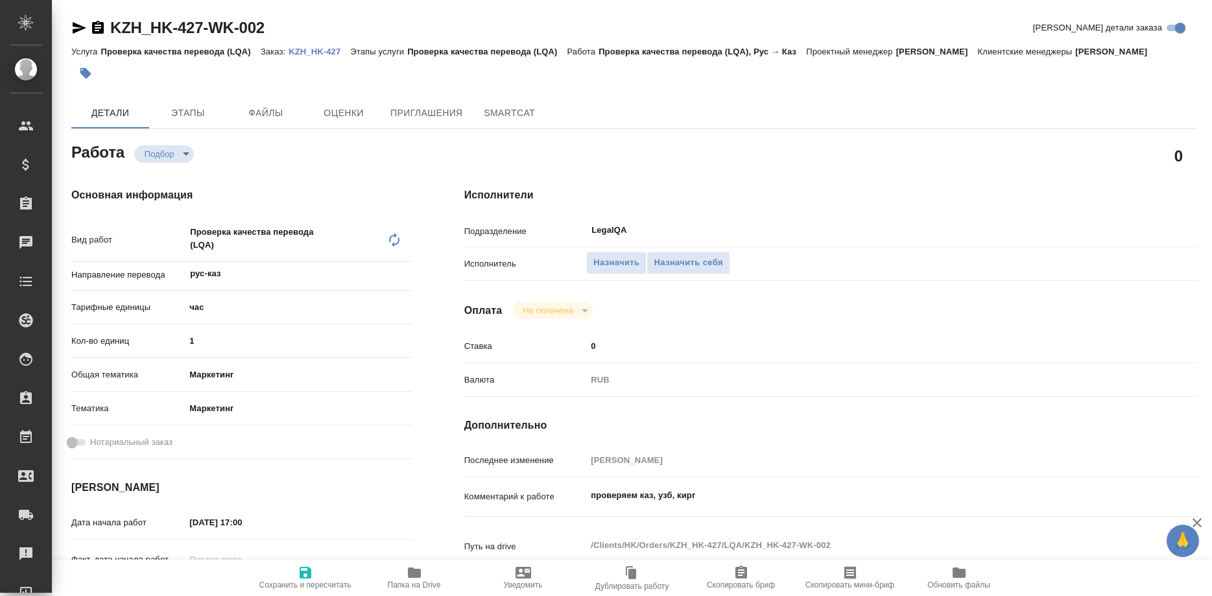
type textarea "x"
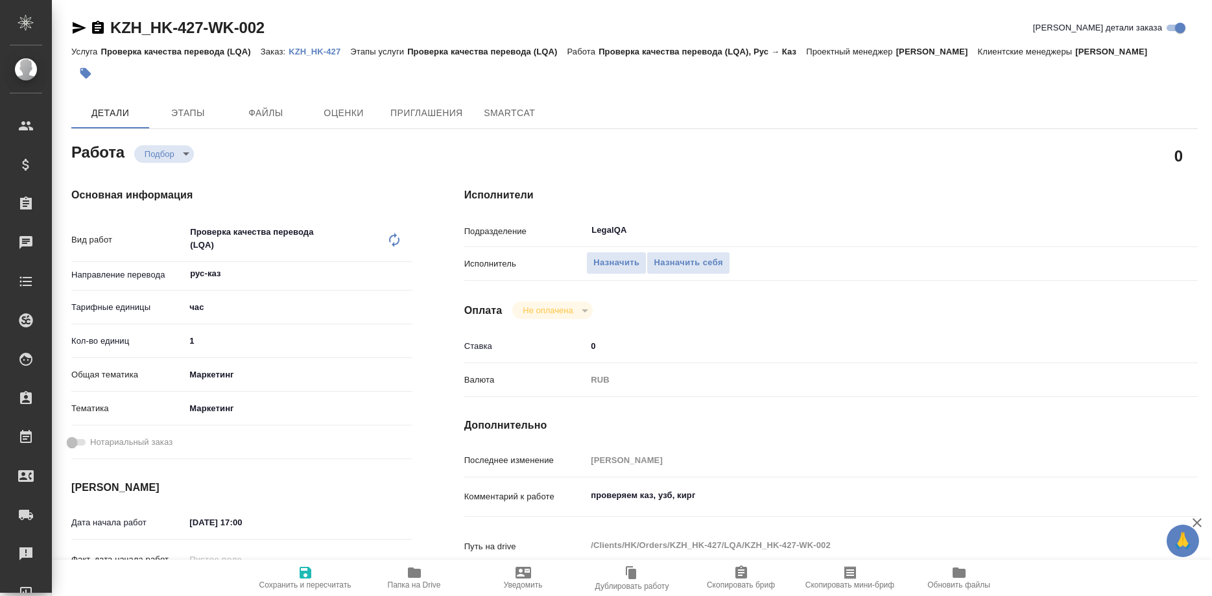
type textarea "x"
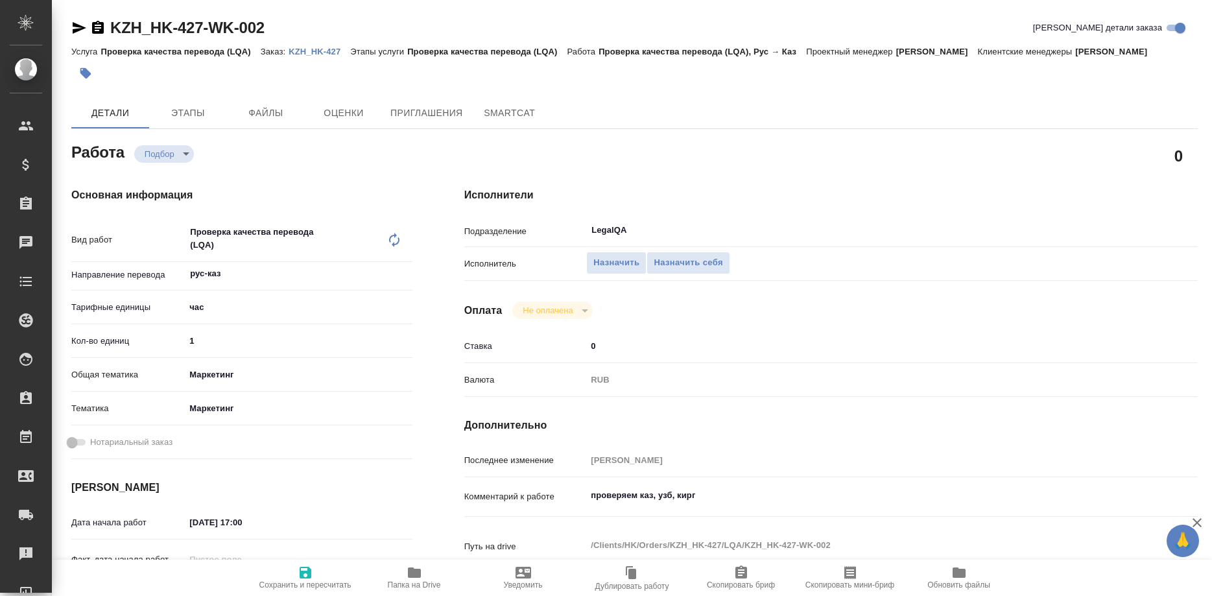
type textarea "x"
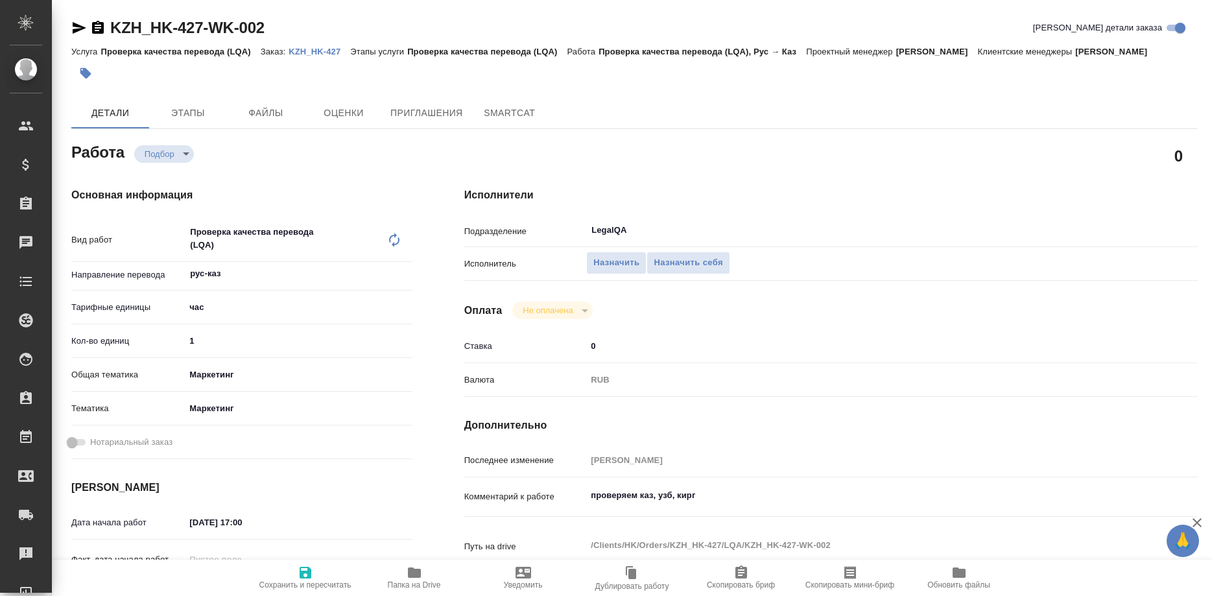
type textarea "x"
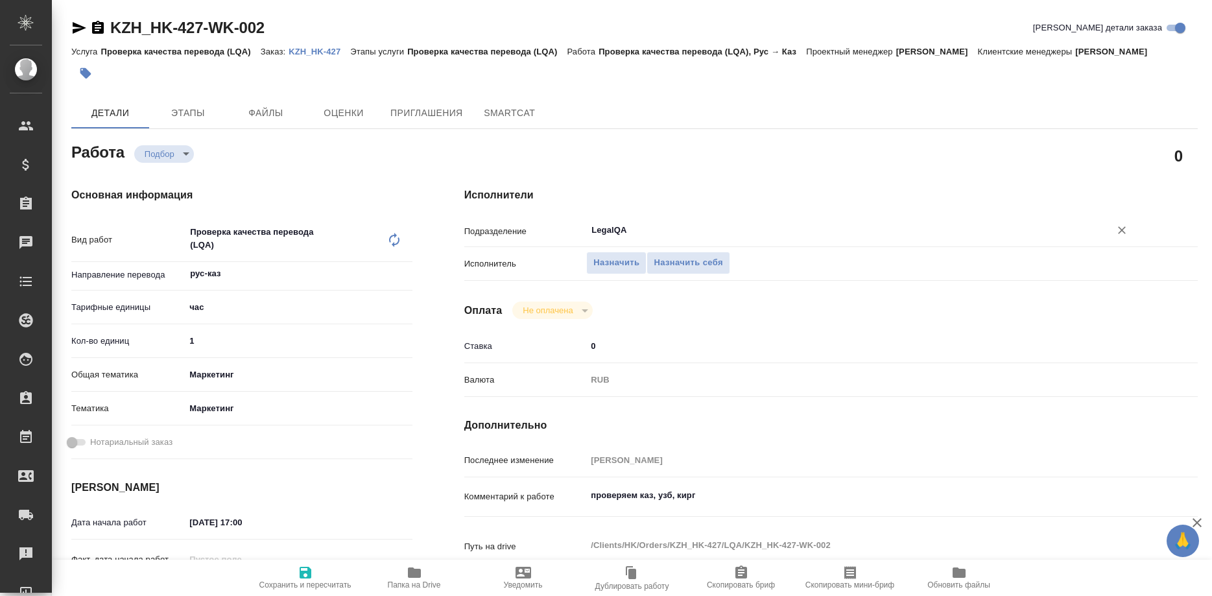
type textarea "x"
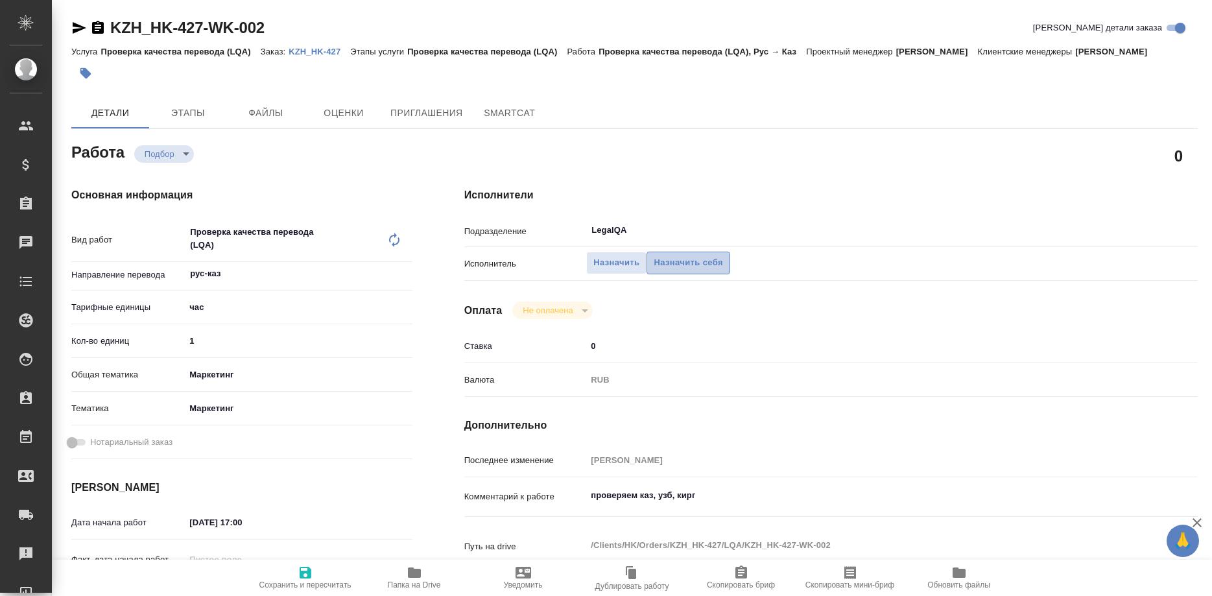
type textarea "x"
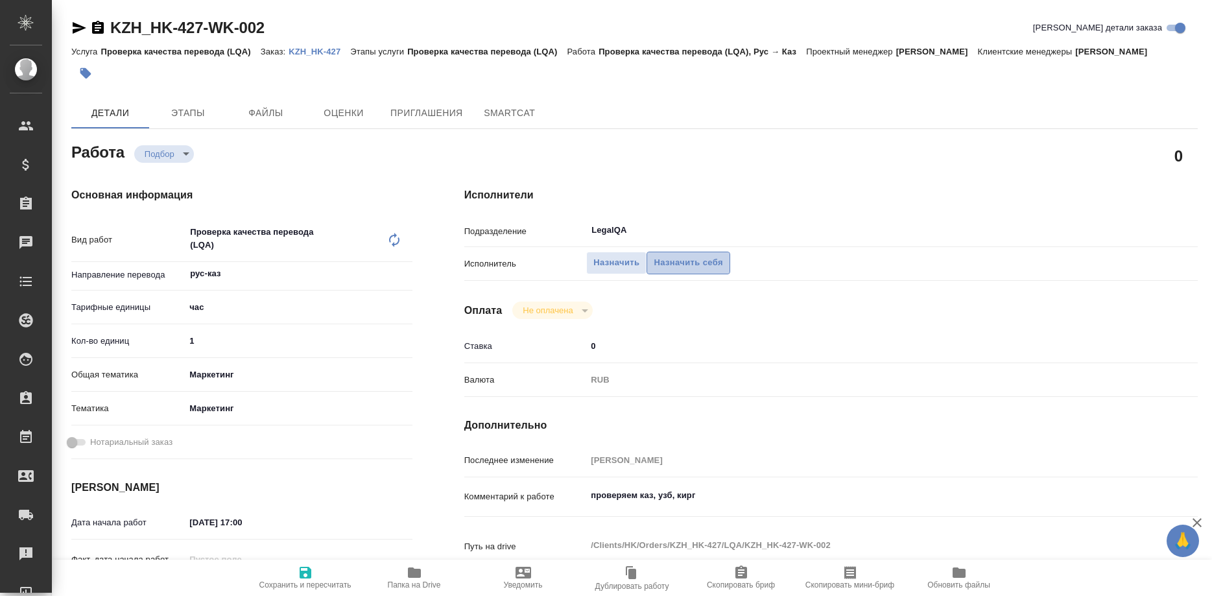
click at [675, 256] on span "Назначить себя" at bounding box center [688, 263] width 69 height 15
type textarea "x"
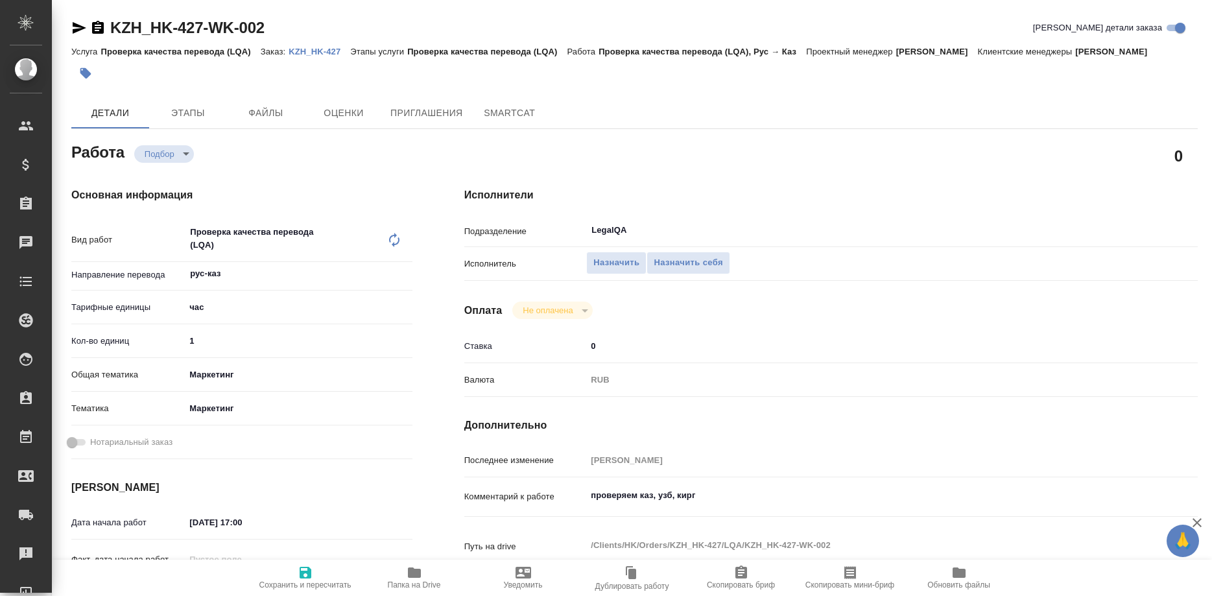
type textarea "x"
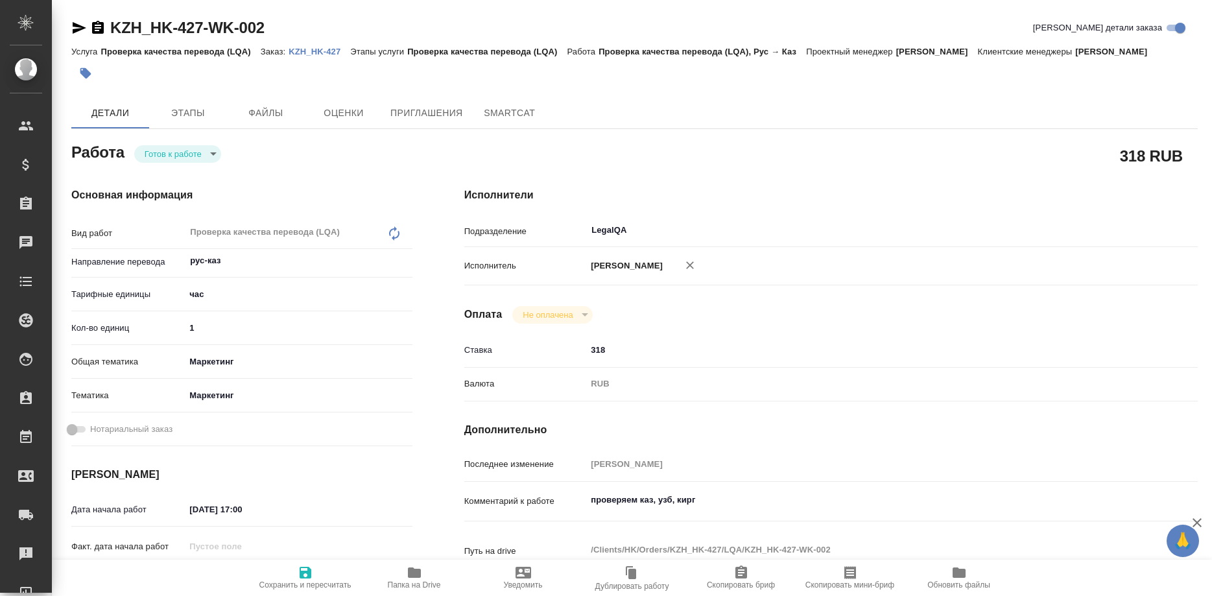
type textarea "x"
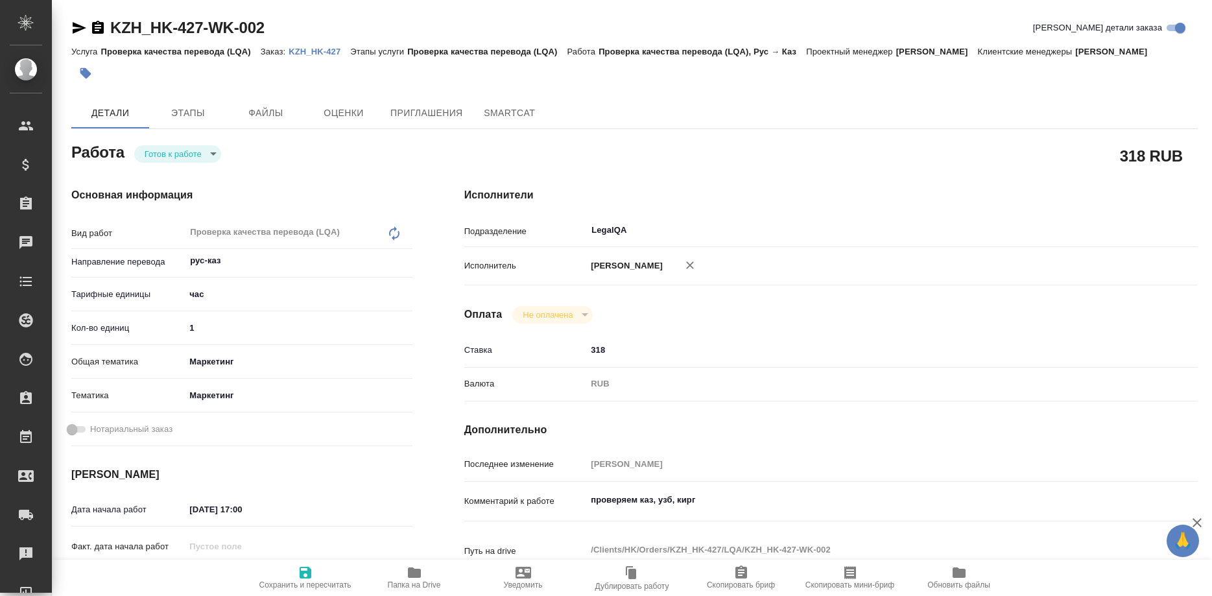
type textarea "x"
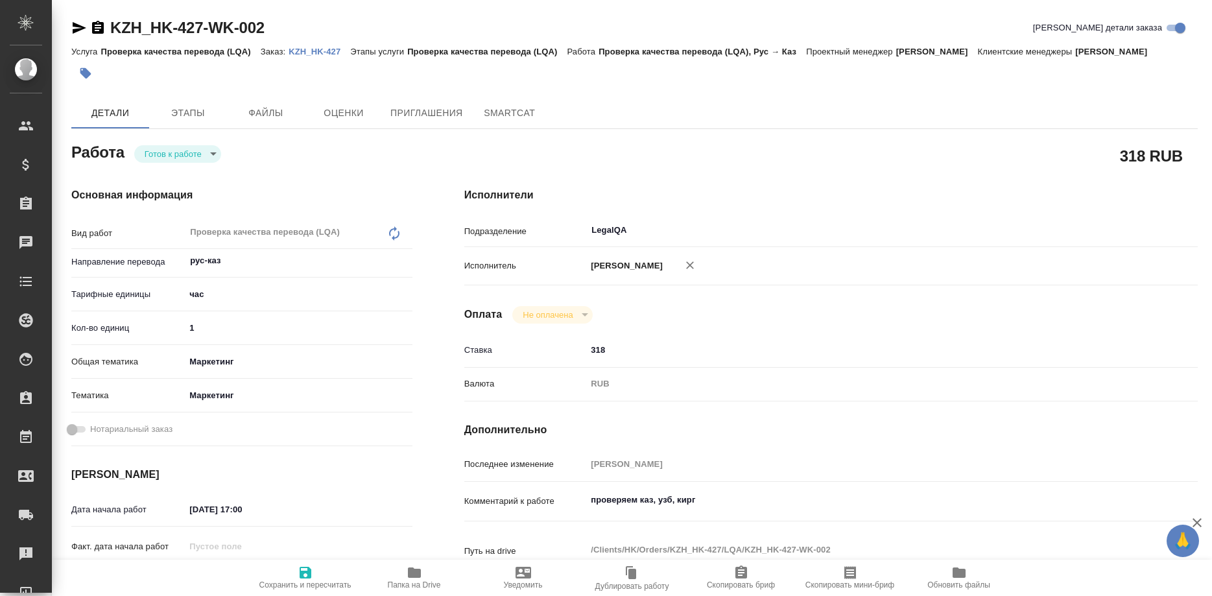
type textarea "x"
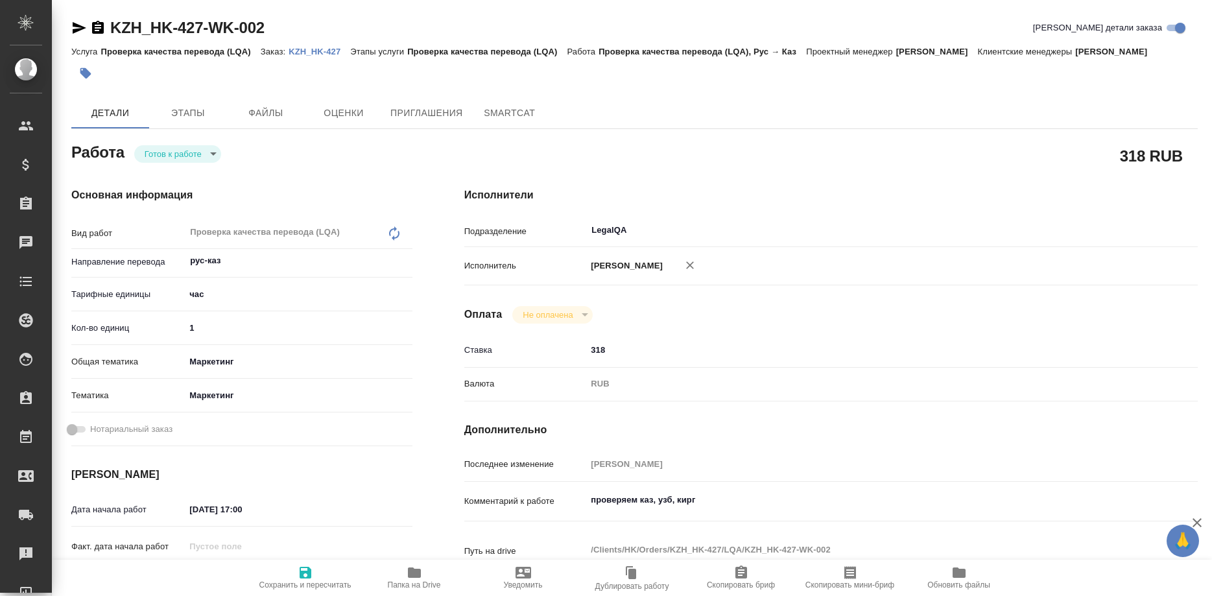
type textarea "x"
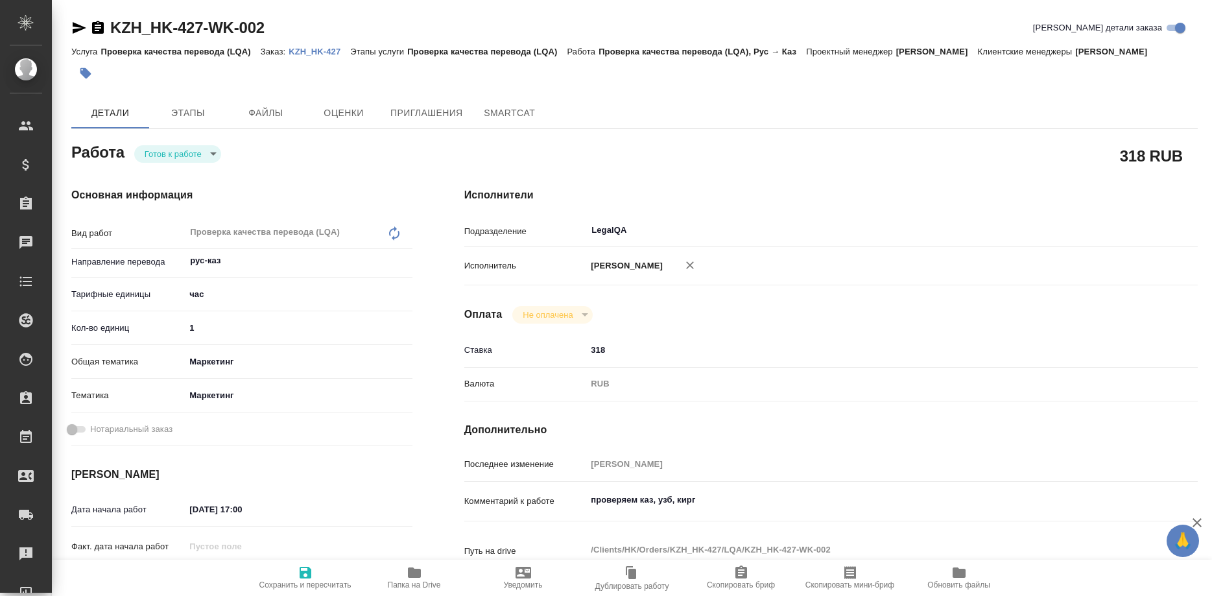
type textarea "x"
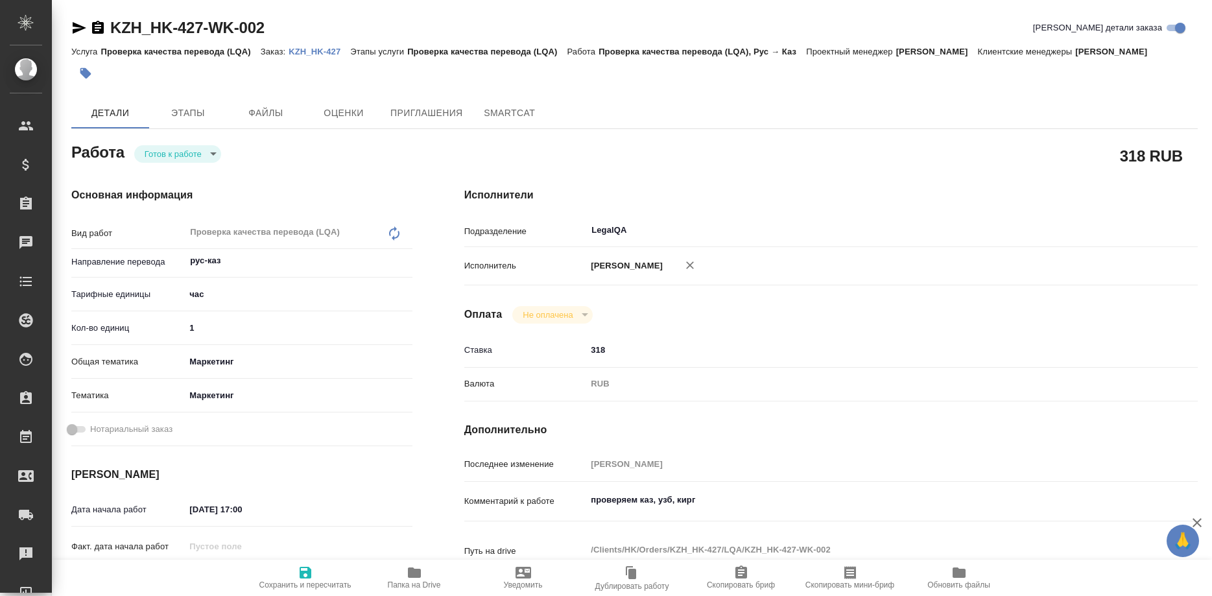
type textarea "x"
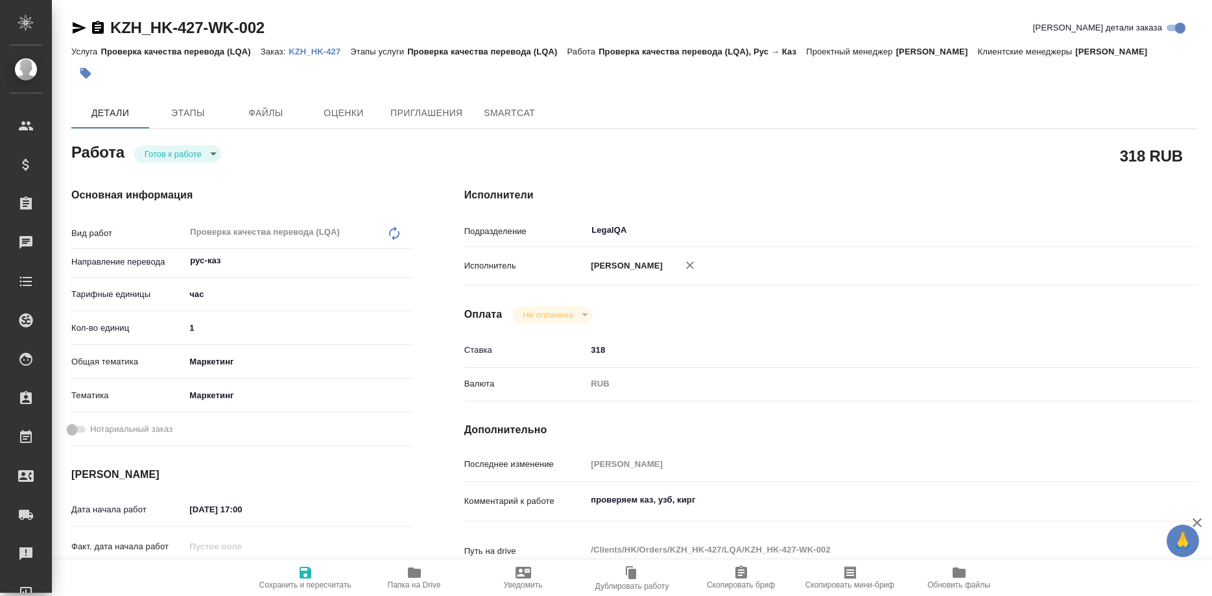
type textarea "x"
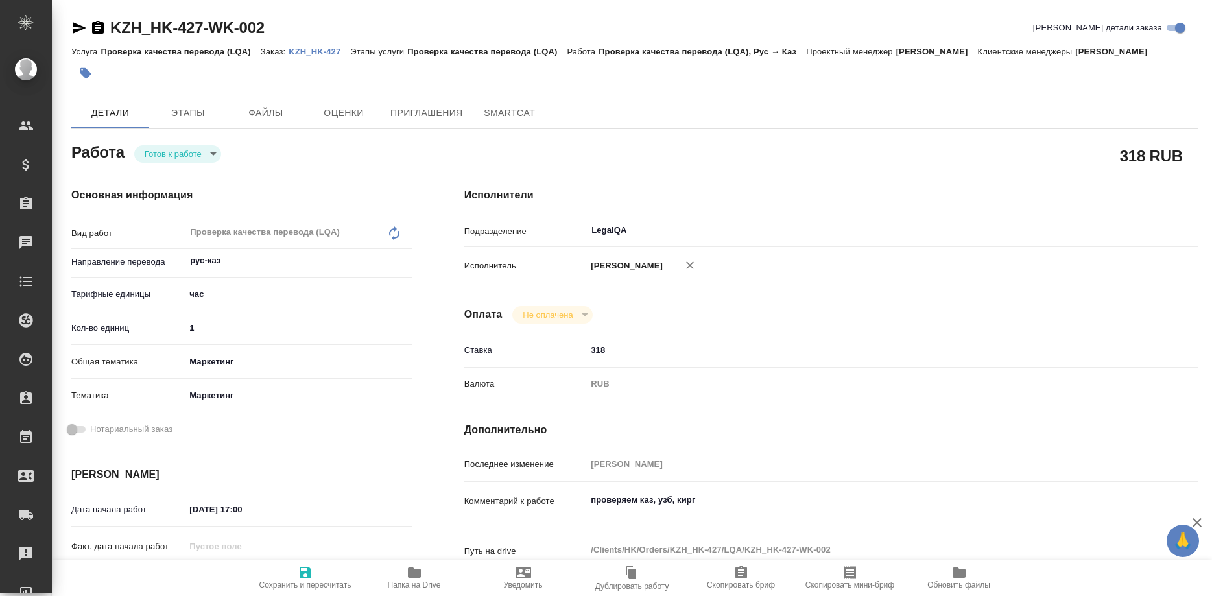
click at [315, 54] on p "KZH_HK-427" at bounding box center [320, 52] width 62 height 10
click at [306, 573] on icon "button" at bounding box center [306, 573] width 12 height 12
type textarea "x"
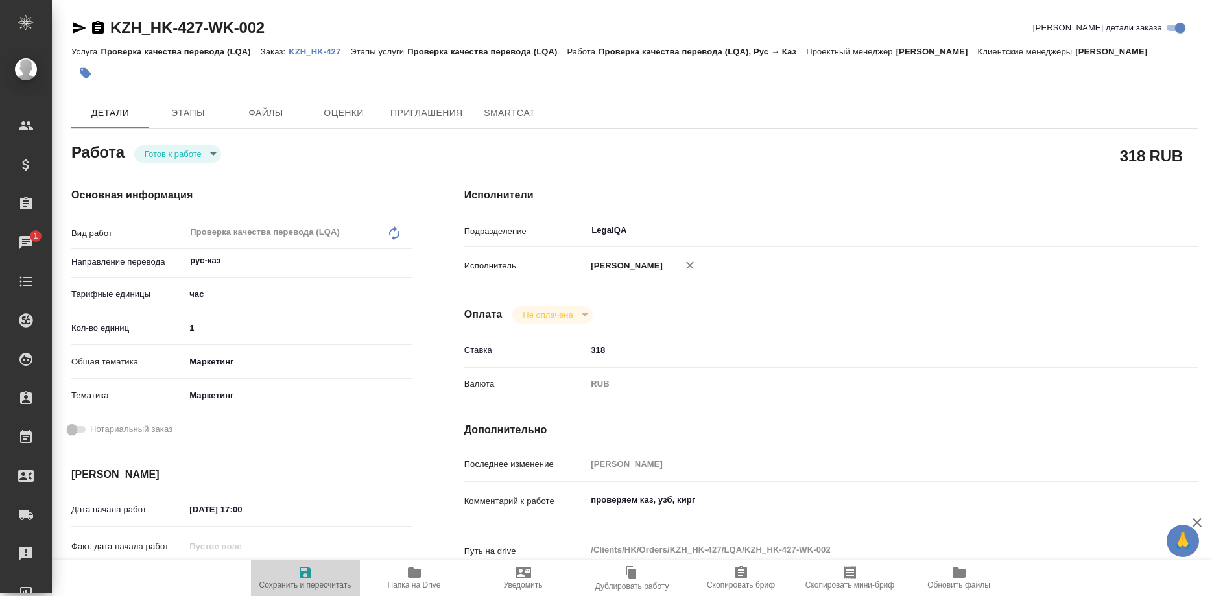
type textarea "x"
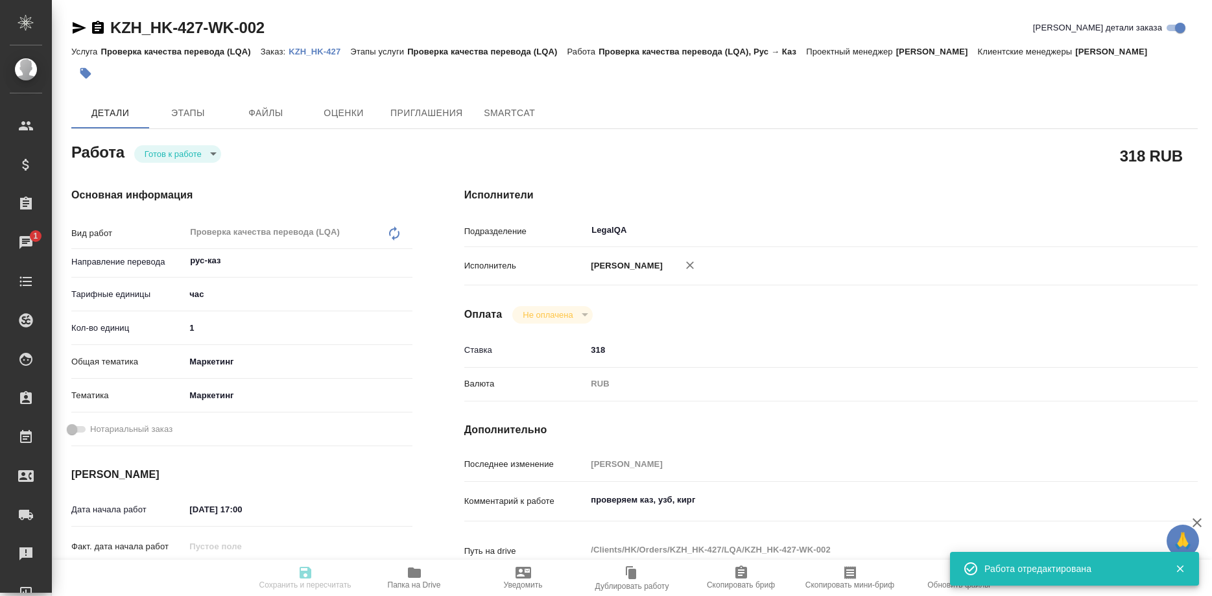
type input "readyForWork"
type textarea "Проверка качества перевода (LQA)"
type textarea "x"
type input "рус-каз"
type input "5a8b1489cc6b4906c91bfd93"
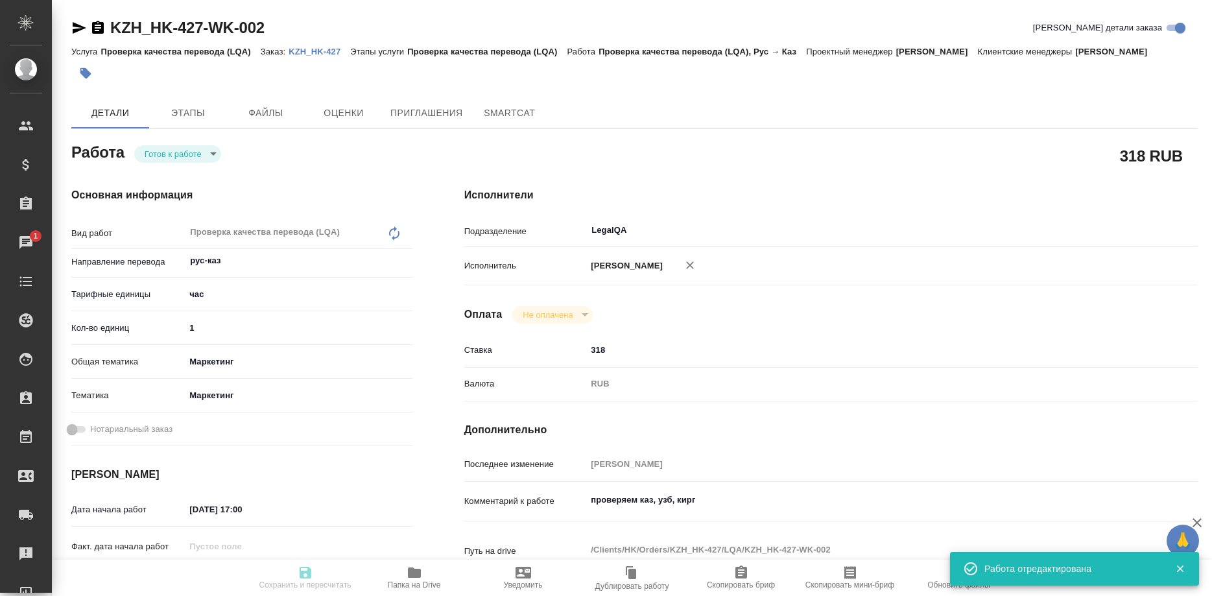
type input "1"
type input "marketing"
type input "5a8b8b956a9677013d343d63"
type input "22.08.2025 17:00"
type input "25.08.2025 09:00"
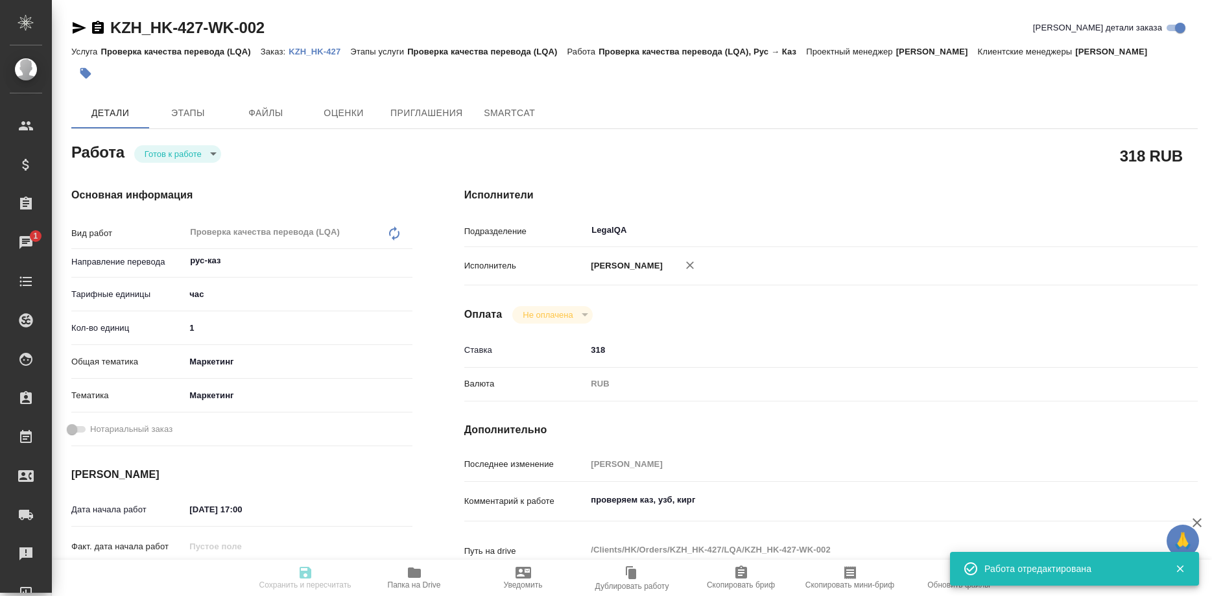
type input "25.08.2025 12:00"
type input "LegalQA"
type input "notPayed"
type input "318"
type input "RUB"
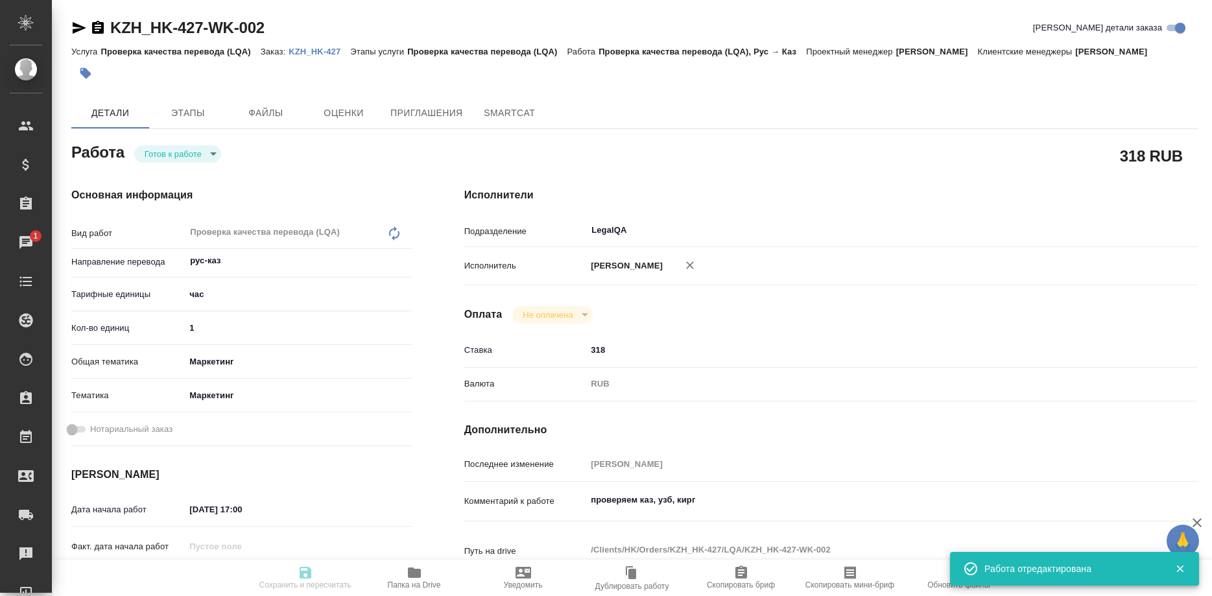
type input "[PERSON_NAME]"
type textarea "проверяем каз, узб, кирг"
type textarea "x"
type textarea "/Clients/HK/Orders/KZH_HK-427/LQA/KZH_HK-427-WK-002"
type textarea "x"
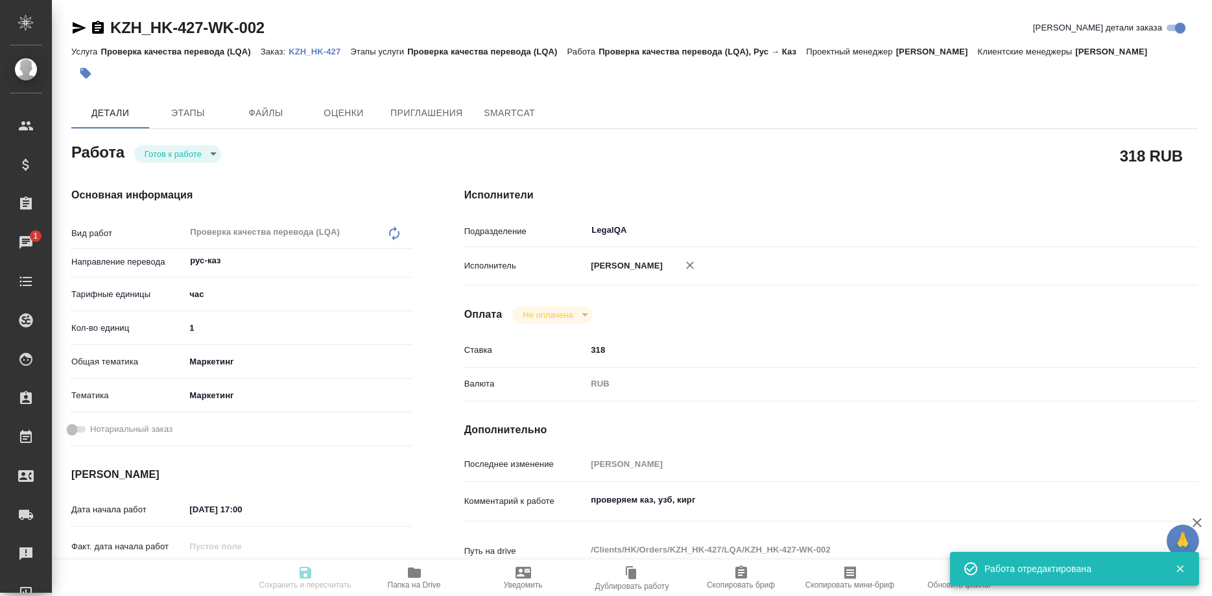
type input "KZH_HK-427"
type input "Проверка качества перевода (LQA)"
type input "[PERSON_NAME]"
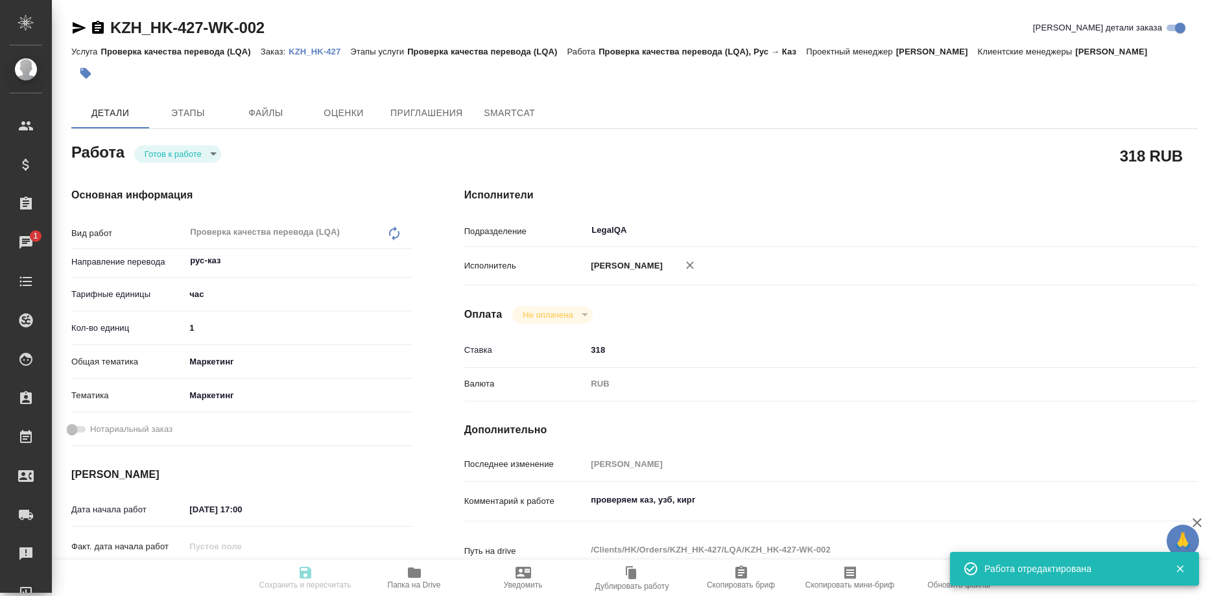
type input "/Clients/HK/Orders/KZH_HK-427"
type textarea "x"
type textarea "на казахский, кыргызский и узбекский языки. Карточку прошу перевести отдельным …"
type textarea "x"
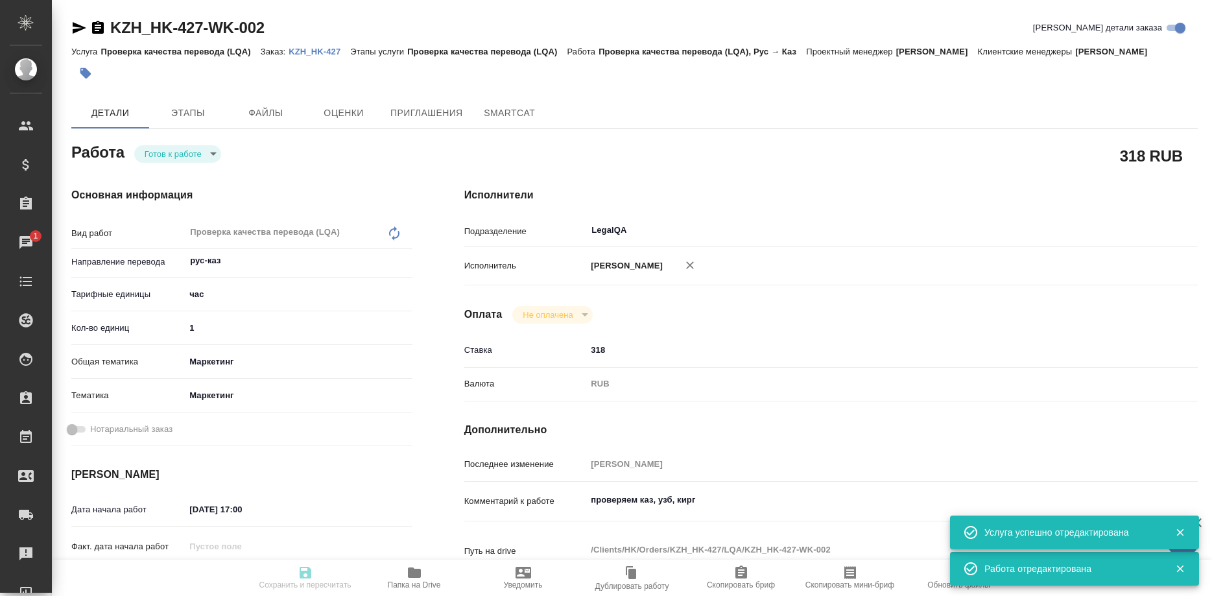
type textarea "x"
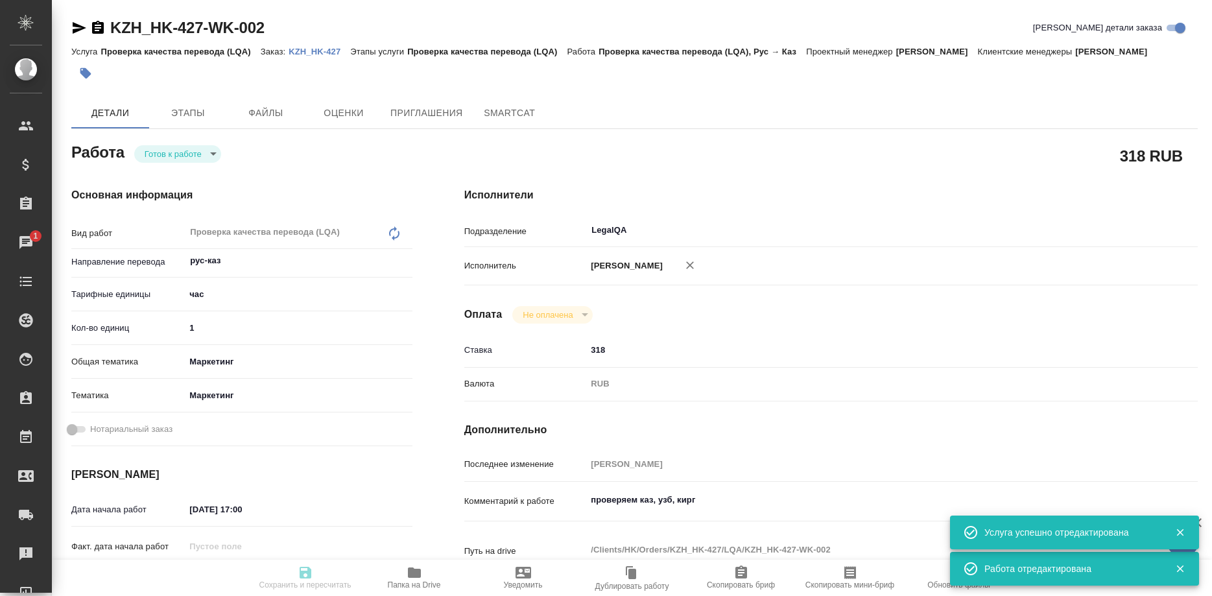
type textarea "x"
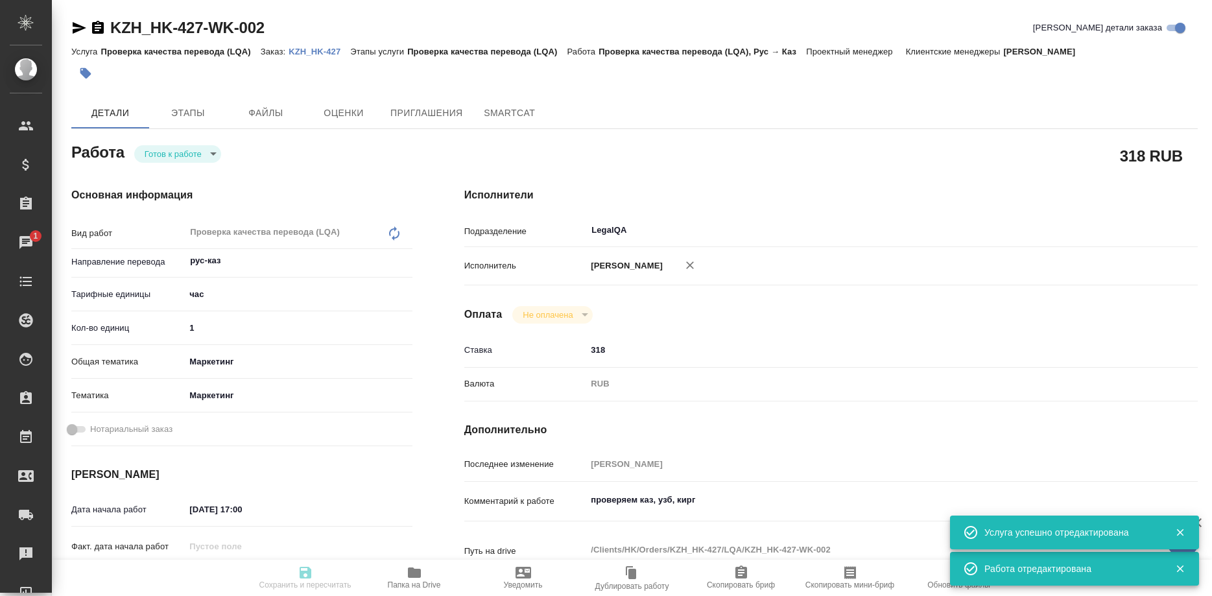
type textarea "x"
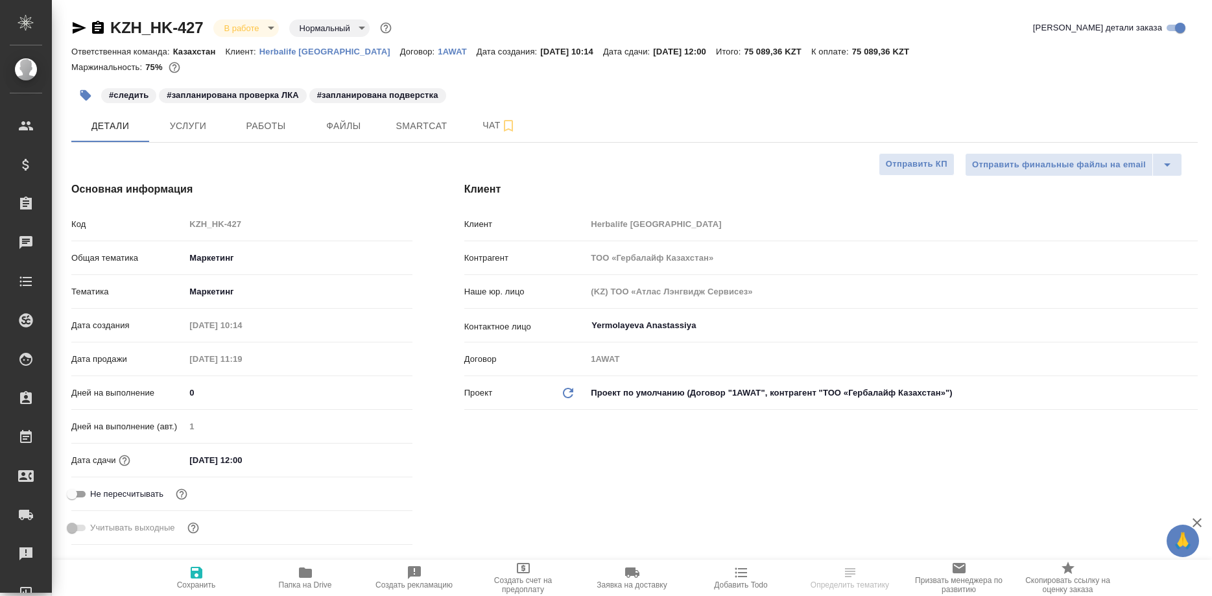
select select "RU"
click at [261, 126] on span "Работы" at bounding box center [266, 126] width 62 height 16
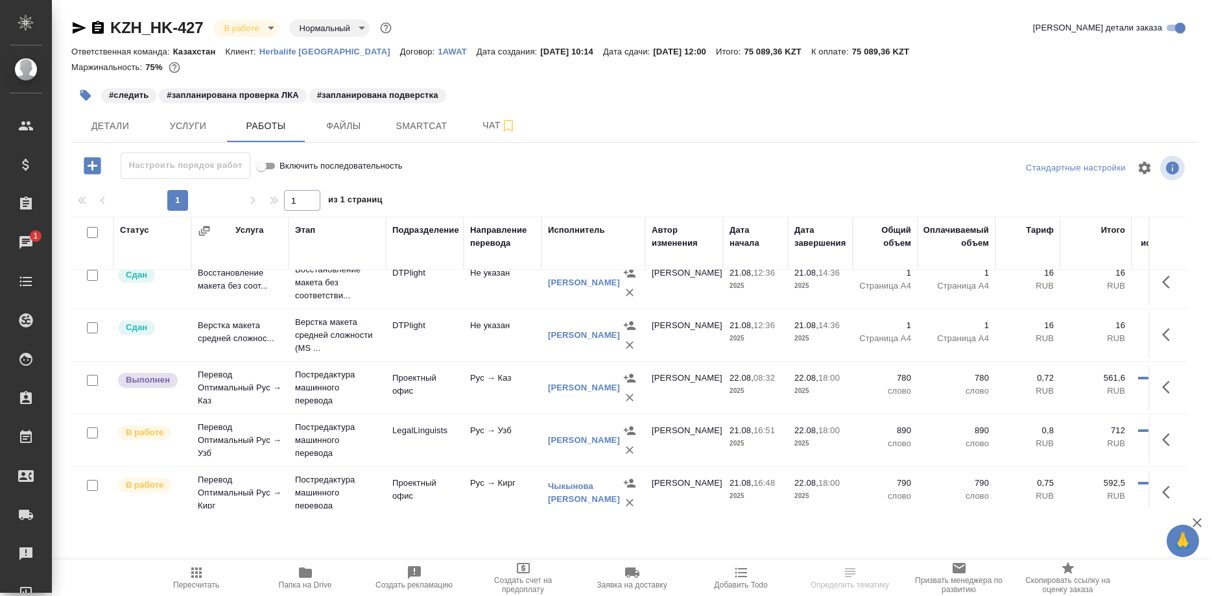
scroll to position [130, 0]
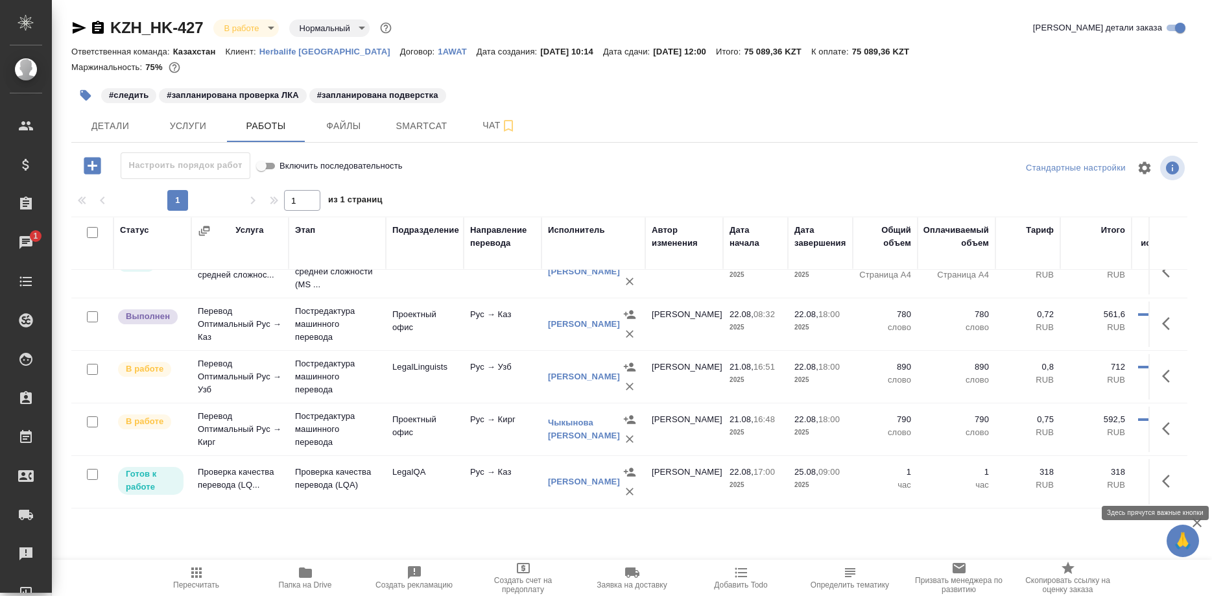
click at [1160, 483] on button "button" at bounding box center [1170, 481] width 31 height 31
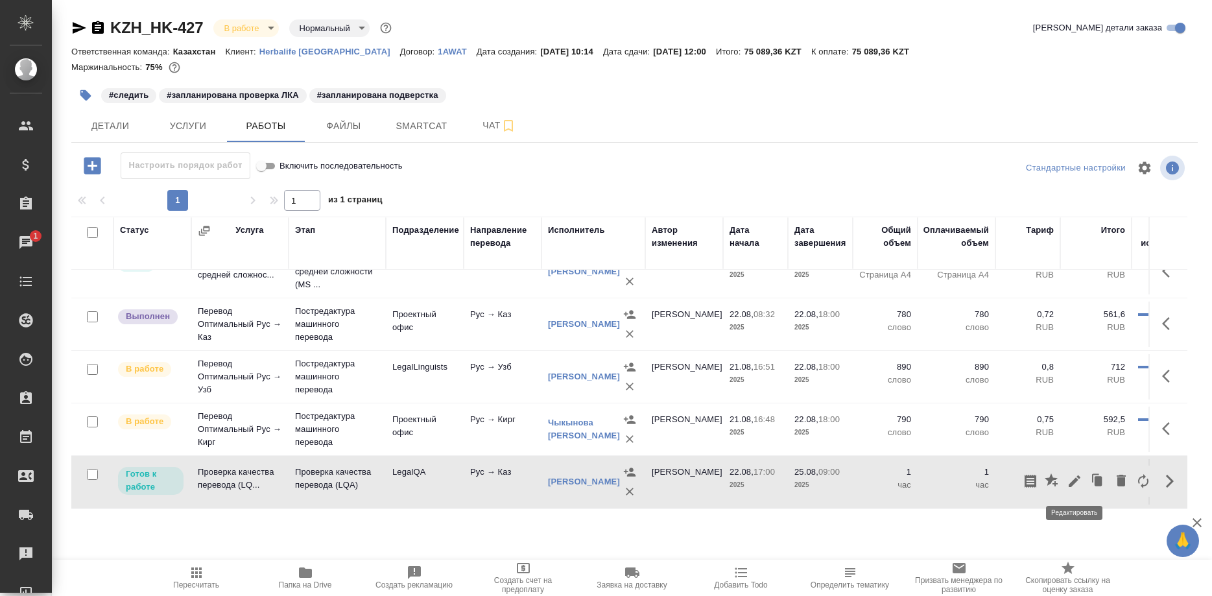
click at [1068, 481] on icon "button" at bounding box center [1075, 482] width 16 height 16
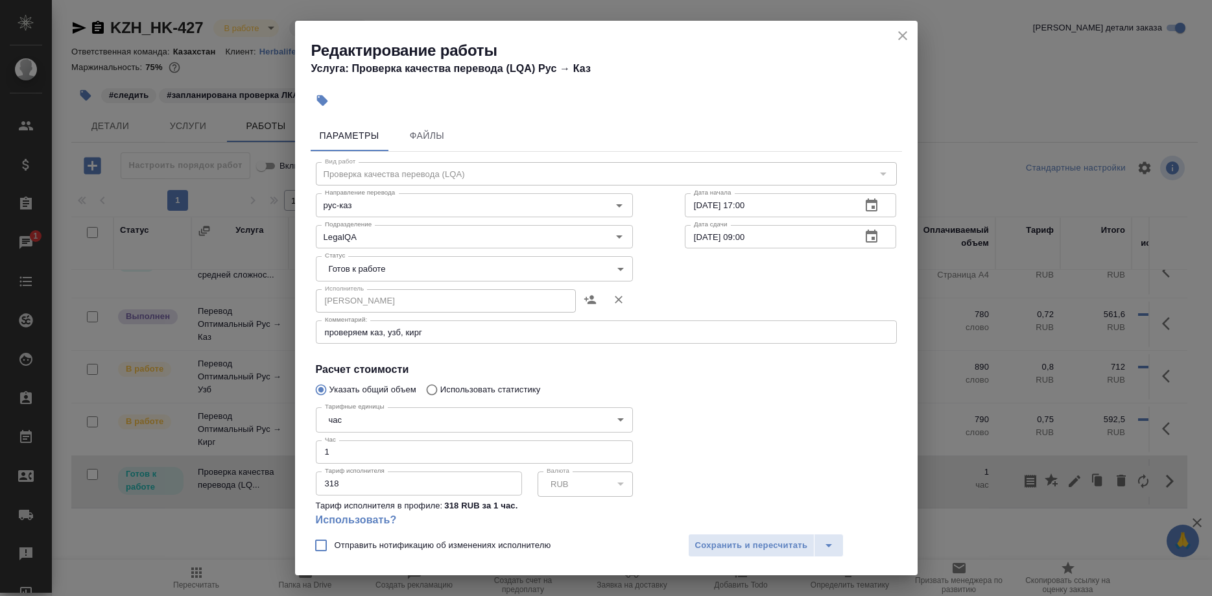
click at [505, 267] on body "🙏 .cls-1 fill:#fff; AWATERA Shirina Sabina Клиенты Спецификации Заказы 1 Чаты T…" at bounding box center [606, 298] width 1212 height 596
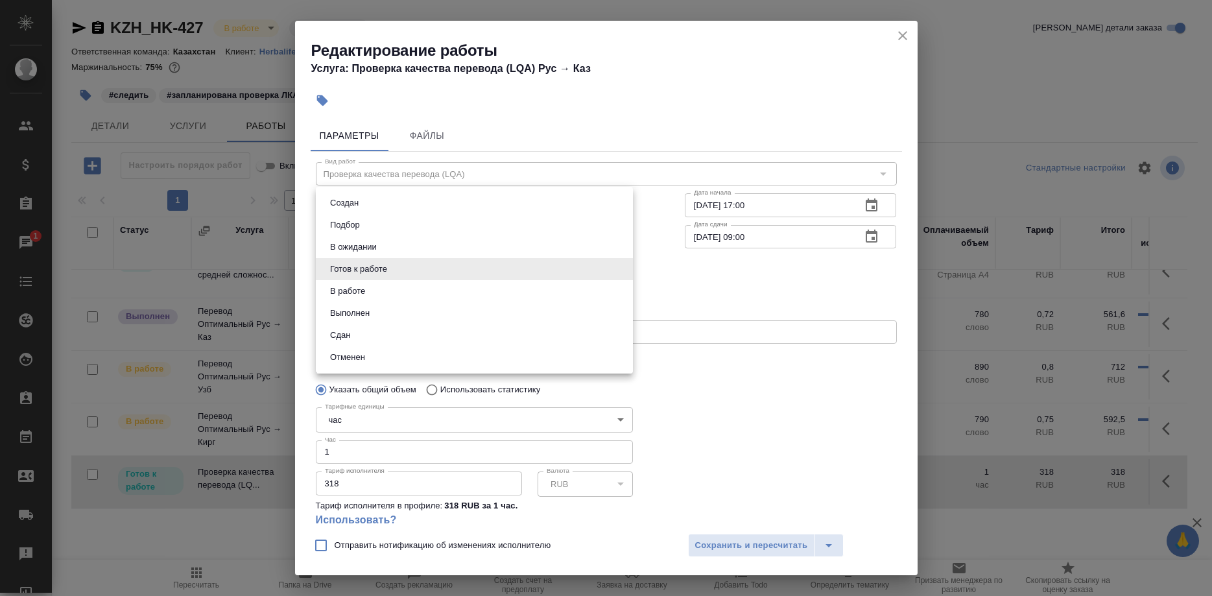
click at [351, 246] on button "В ожидании" at bounding box center [353, 247] width 54 height 14
type input "pending"
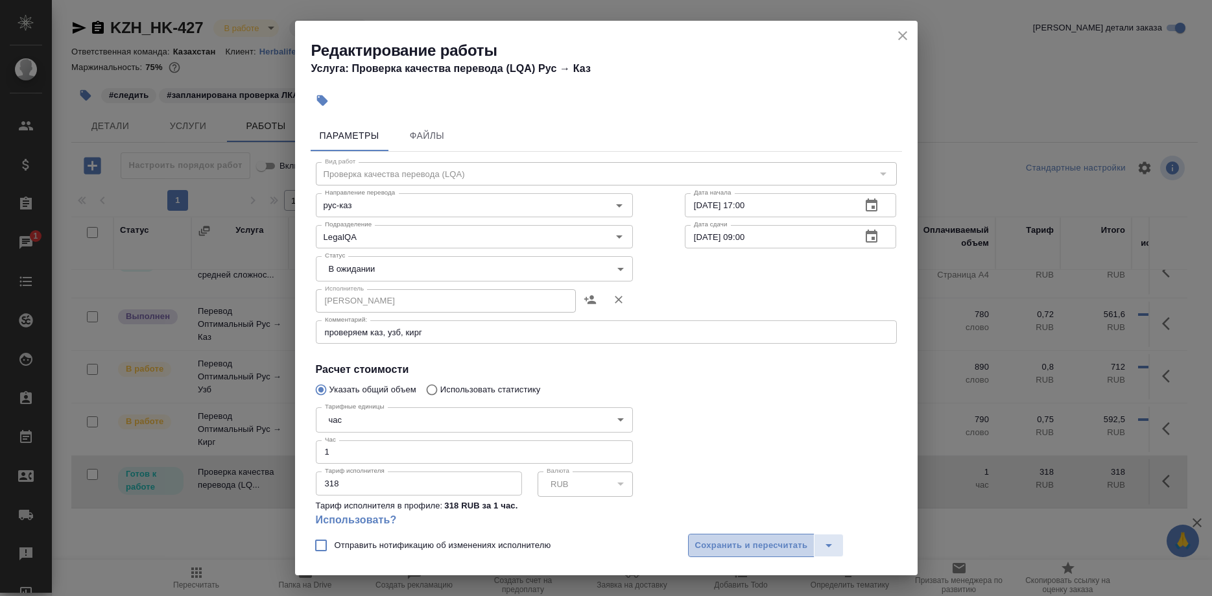
click at [722, 547] on span "Сохранить и пересчитать" at bounding box center [751, 545] width 113 height 15
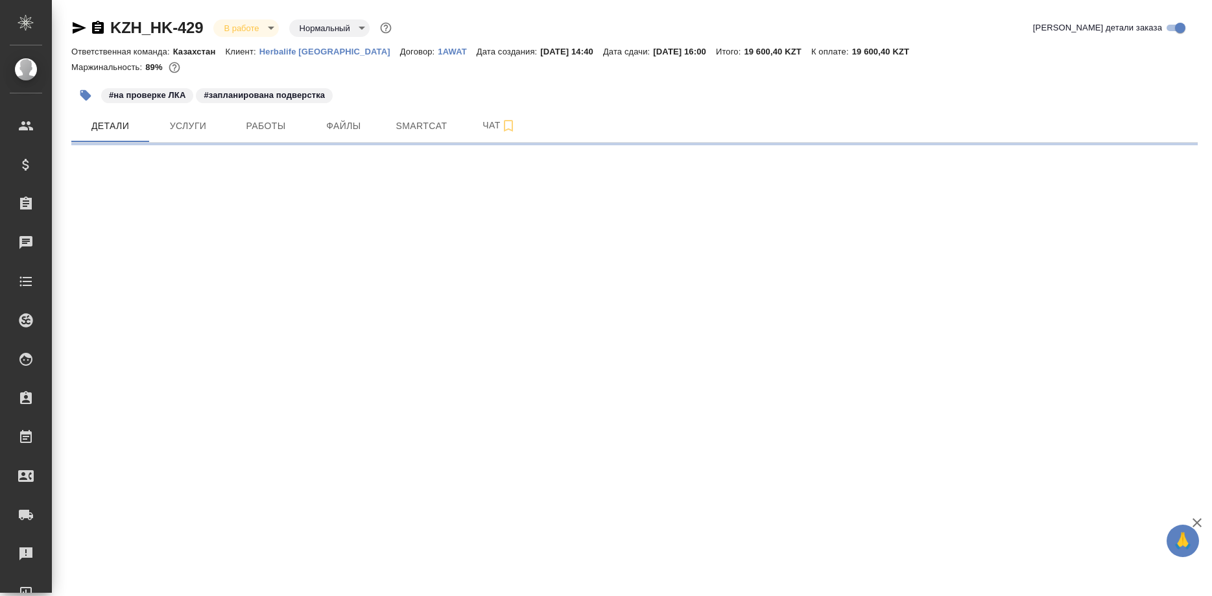
select select "RU"
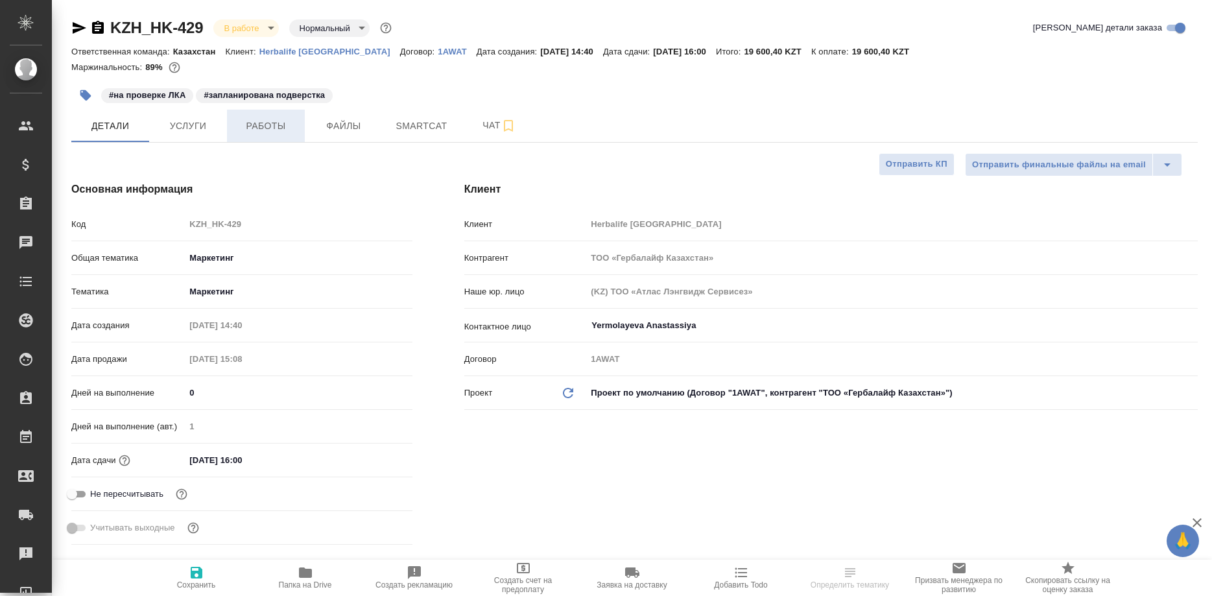
type textarea "x"
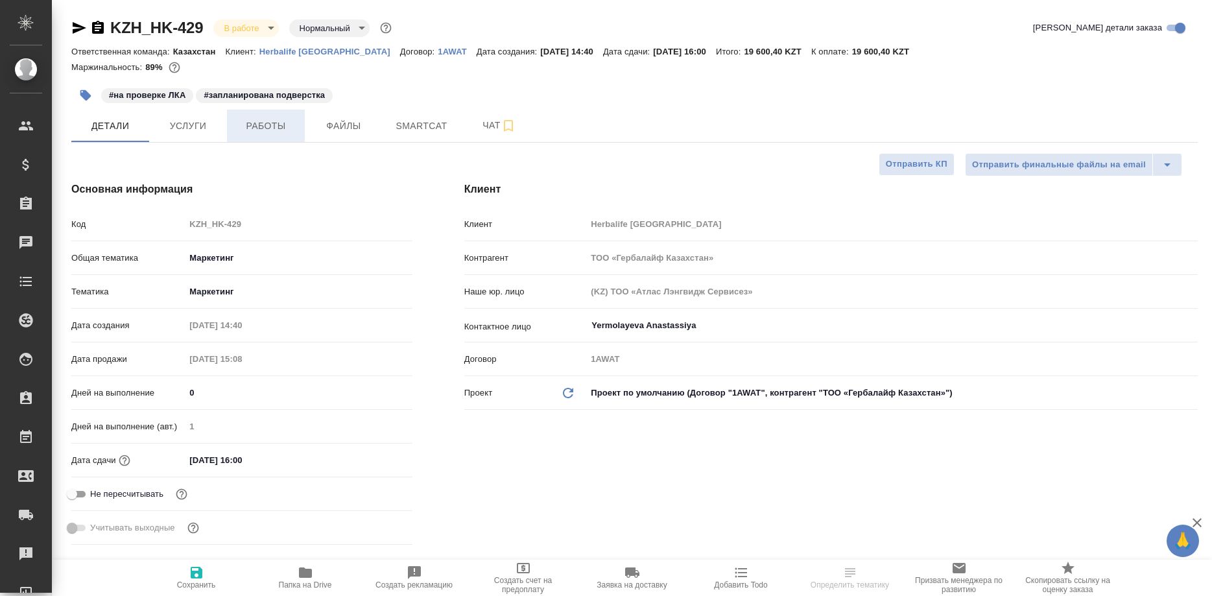
type textarea "x"
click at [273, 130] on span "Работы" at bounding box center [266, 126] width 62 height 16
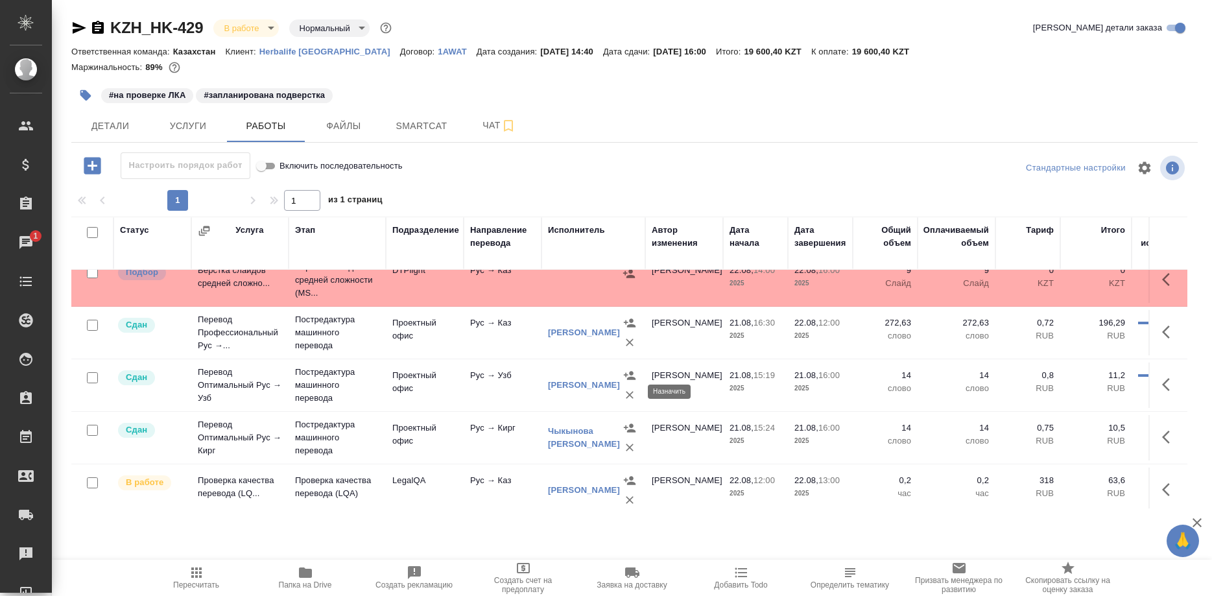
scroll to position [25, 0]
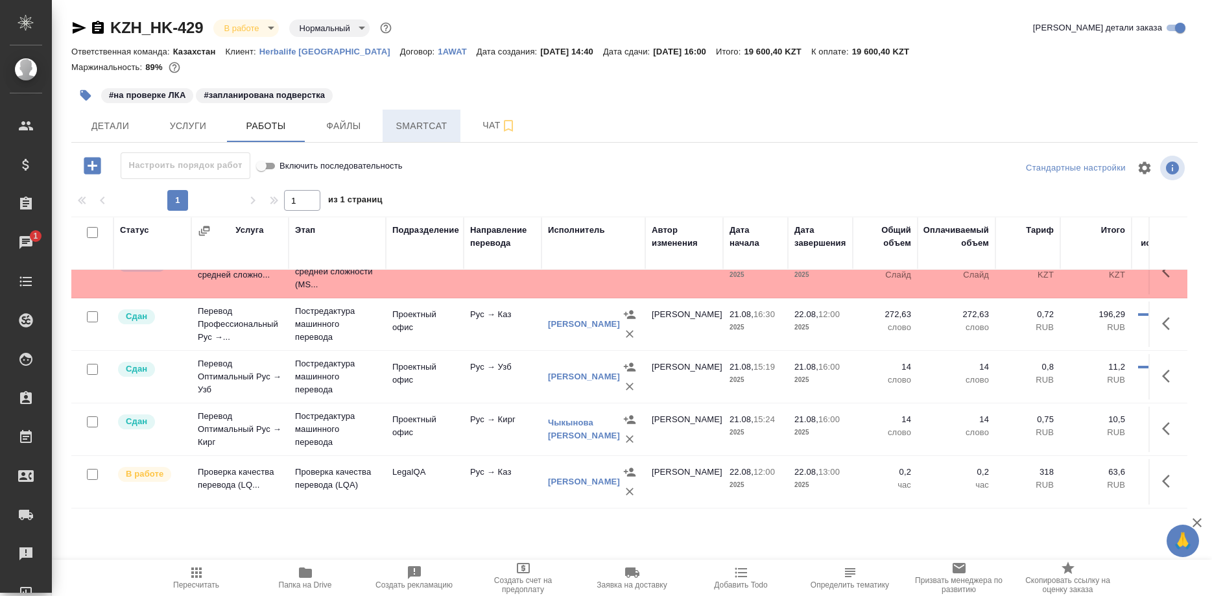
click at [403, 131] on span "Smartcat" at bounding box center [421, 126] width 62 height 16
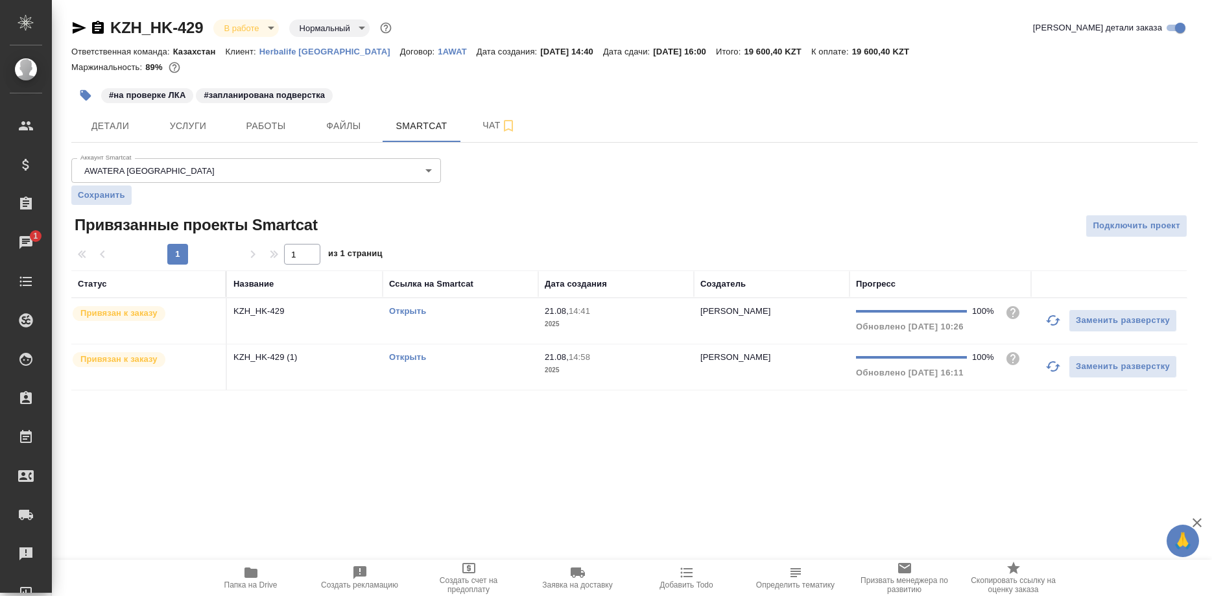
click at [409, 311] on link "Открыть" at bounding box center [407, 311] width 37 height 10
click at [261, 126] on span "Работы" at bounding box center [266, 126] width 62 height 16
